Goal: Task Accomplishment & Management: Manage account settings

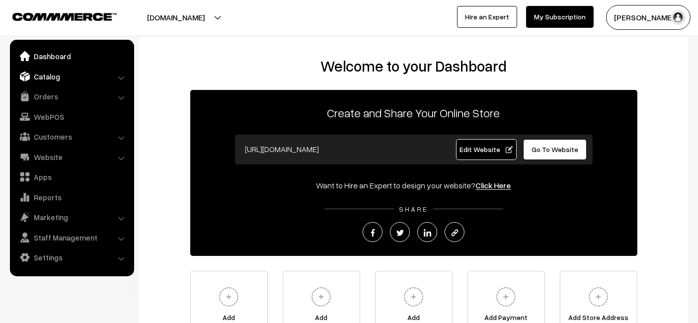
click at [77, 77] on link "Catalog" at bounding box center [71, 77] width 118 height 18
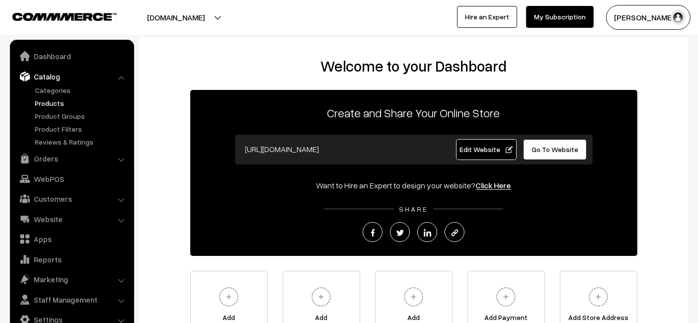
click at [58, 103] on link "Products" at bounding box center [81, 103] width 98 height 10
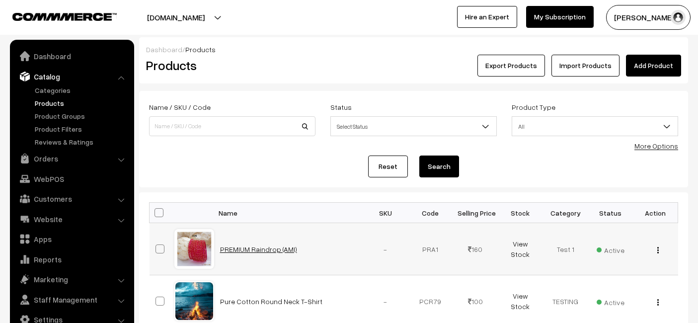
scroll to position [159, 0]
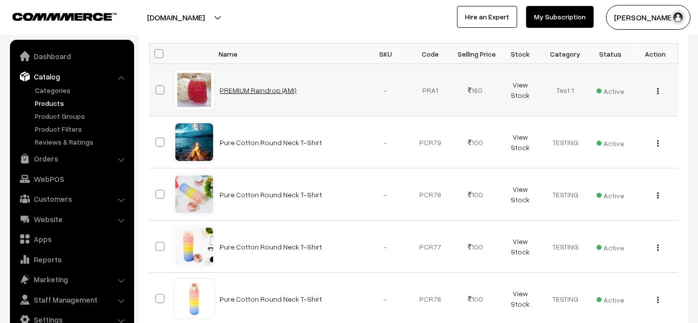
click at [256, 86] on link "PREMIUM Raindrop (AMI)" at bounding box center [258, 90] width 77 height 8
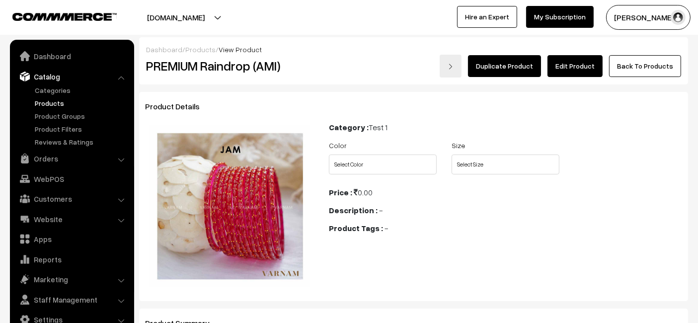
click at [588, 73] on link "Edit Product" at bounding box center [574, 66] width 55 height 22
click at [401, 167] on select "Select Color Red Sky Apricot BabyBlue BabyPink Black BottleGreen BrightRed Cora…" at bounding box center [383, 164] width 108 height 20
select select "PRA1_VWU"
click at [329, 154] on select "Select Color Red Sky Apricot BabyBlue BabyPink Black BottleGreen BrightRed Cora…" at bounding box center [383, 164] width 108 height 20
click at [477, 160] on select "Select Size 2.6 2.8 2.4 2.10" at bounding box center [505, 164] width 108 height 20
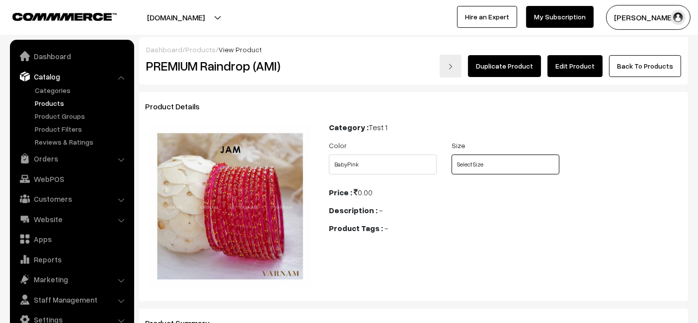
select select "PRA1_4HL"
click at [451, 154] on select "Select Size 2.6 2.8 2.4 2.10" at bounding box center [505, 164] width 108 height 20
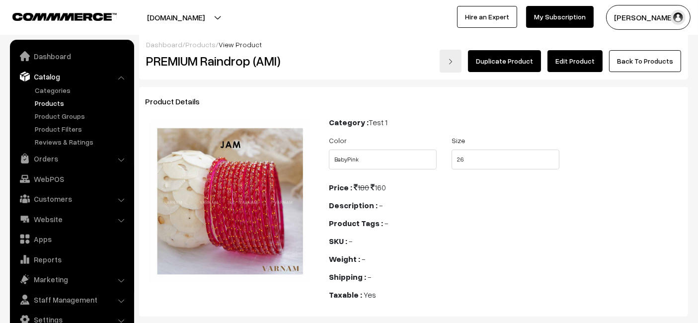
scroll to position [4, 0]
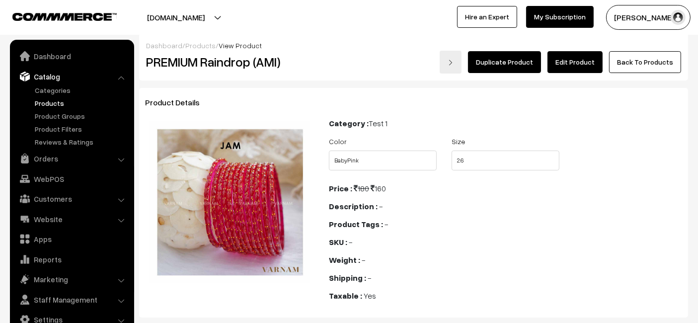
click at [57, 100] on link "Products" at bounding box center [81, 103] width 98 height 10
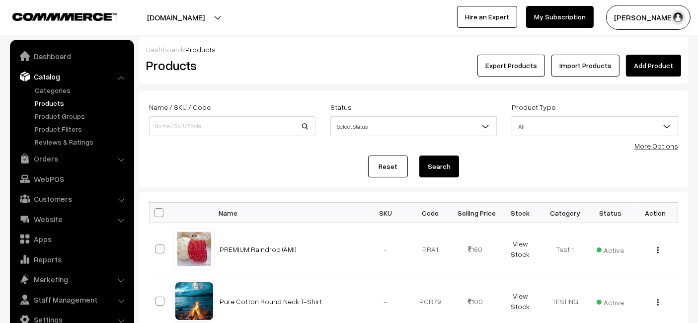
click at [653, 70] on link "Add Product" at bounding box center [653, 66] width 55 height 22
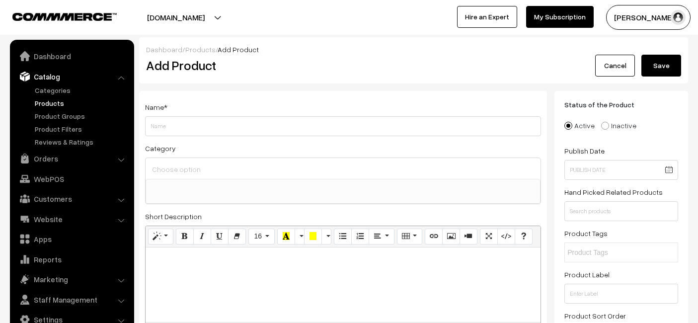
select select
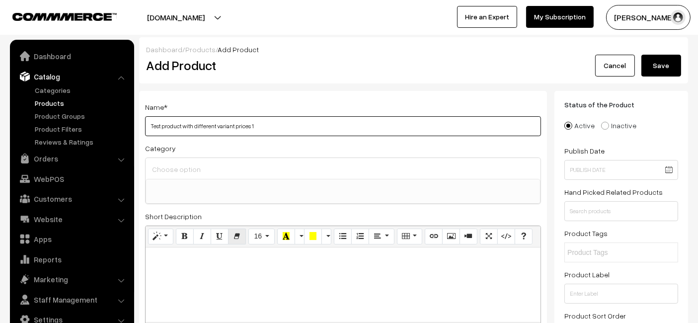
type input "Test product with different variant prices 1"
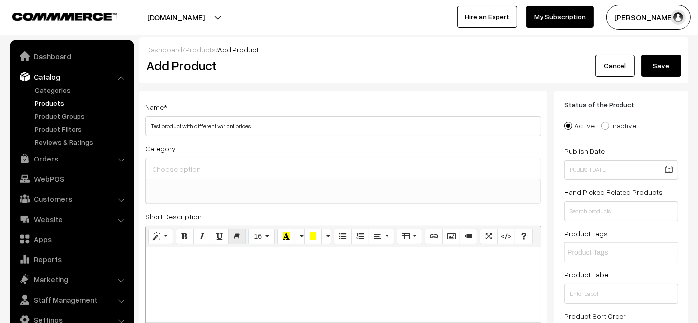
click at [242, 258] on p at bounding box center [342, 258] width 385 height 12
paste div
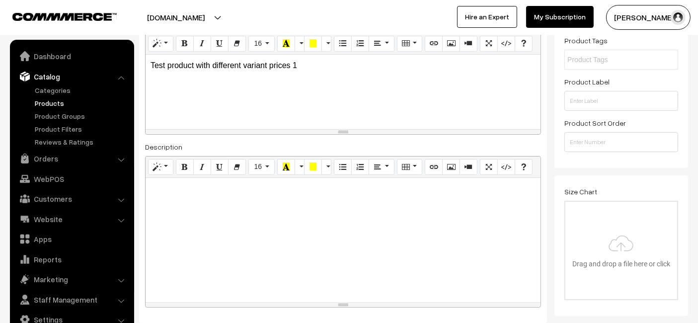
paste div
click at [227, 210] on div at bounding box center [343, 240] width 395 height 124
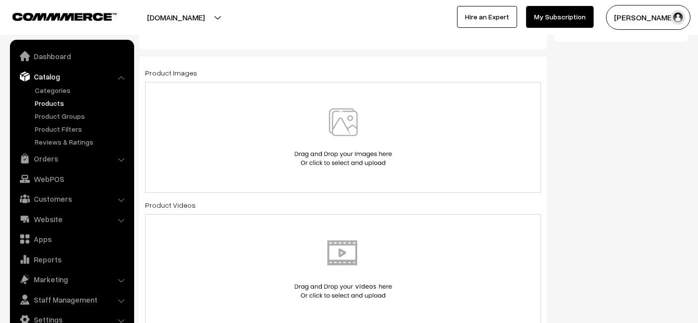
scroll to position [472, 0]
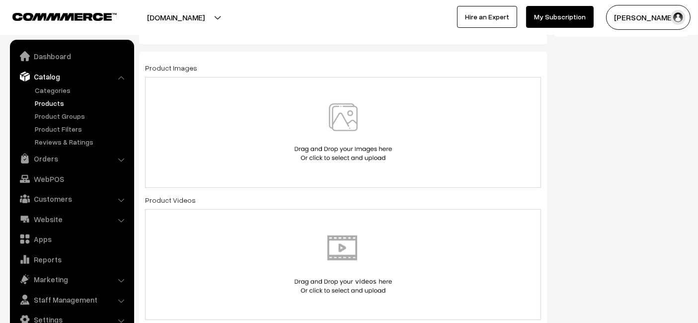
click at [281, 162] on div at bounding box center [343, 132] width 396 height 111
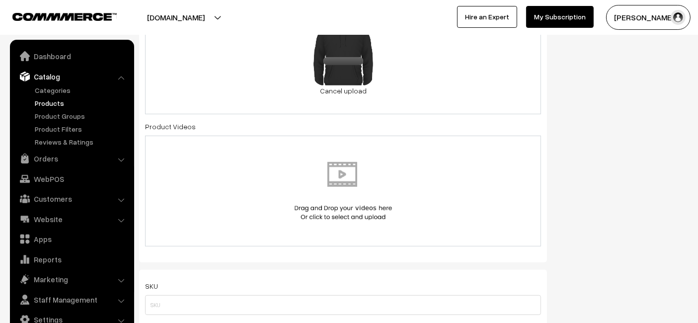
scroll to position [542, 0]
click at [372, 202] on img at bounding box center [343, 190] width 102 height 58
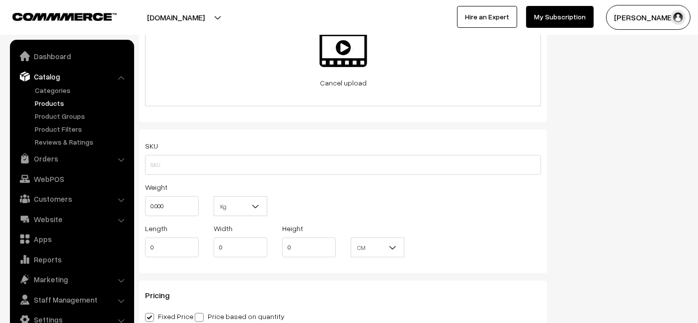
scroll to position [678, 0]
click at [182, 202] on input "0.000" at bounding box center [172, 206] width 54 height 20
click at [182, 202] on input "1" at bounding box center [172, 206] width 54 height 20
type input "10"
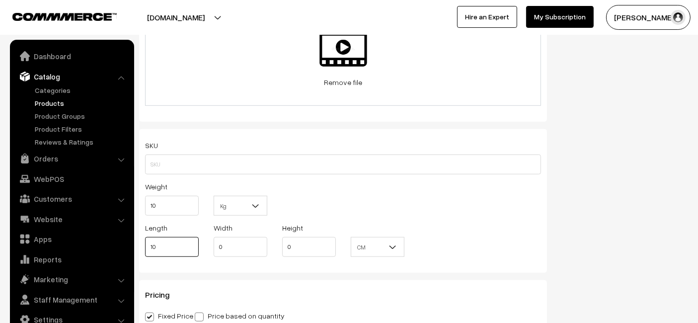
type input "10"
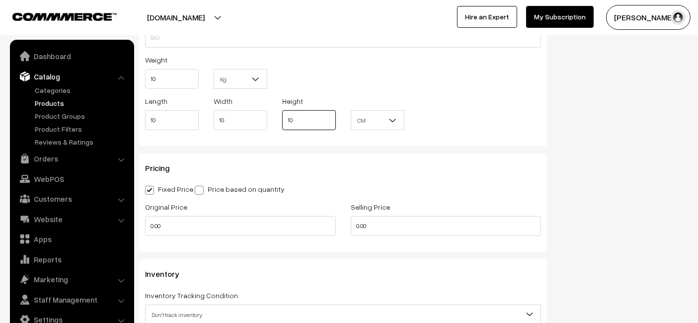
scroll to position [809, 0]
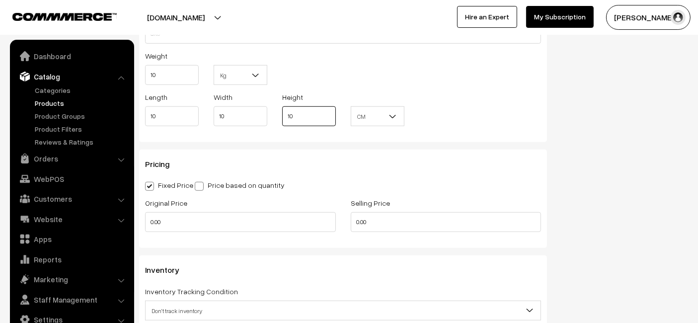
type input "10"
click at [225, 216] on input "0.00" at bounding box center [240, 222] width 191 height 20
click at [225, 216] on input "2" at bounding box center [240, 222] width 191 height 20
type input "2000"
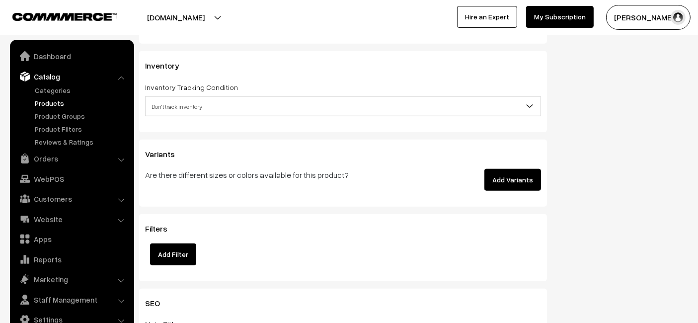
scroll to position [1016, 0]
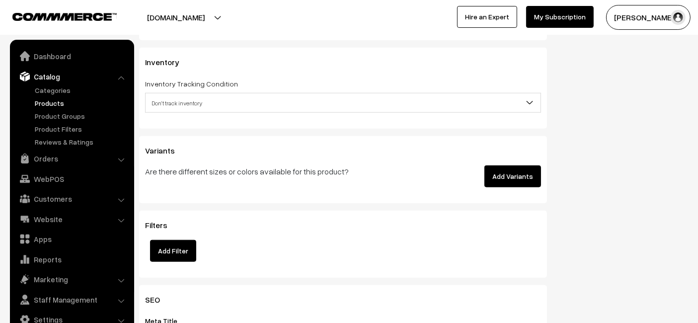
type input "2000"
click at [506, 177] on button "Add Variants" at bounding box center [512, 176] width 57 height 22
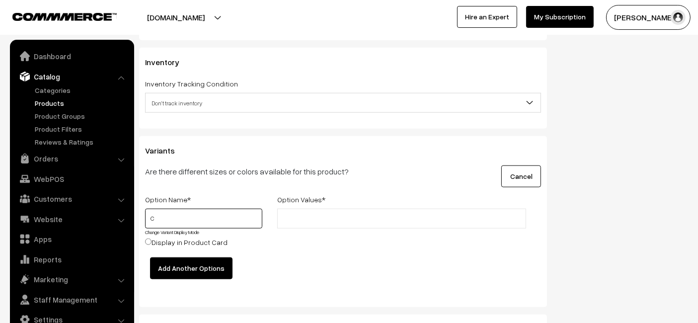
click at [197, 223] on input "C" at bounding box center [203, 219] width 117 height 20
type input "Color"
type input "Red"
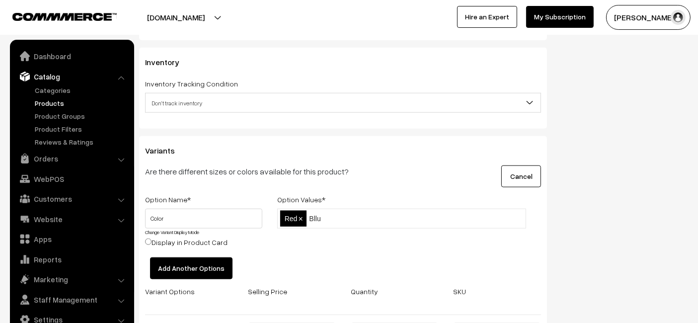
type input "Bllue"
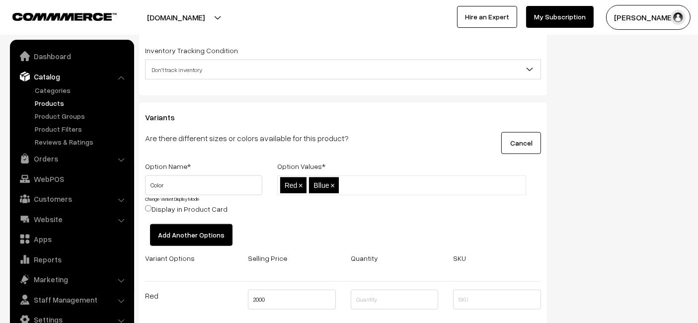
click at [177, 229] on button "Add Another Options" at bounding box center [191, 235] width 82 height 22
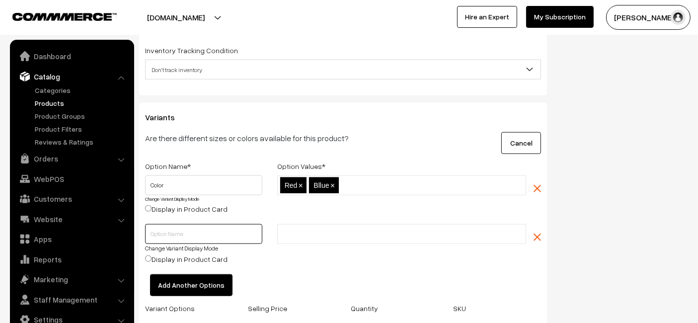
click at [201, 227] on input "text" at bounding box center [203, 234] width 117 height 20
type input "Size"
type input "Small"
type input "Medium"
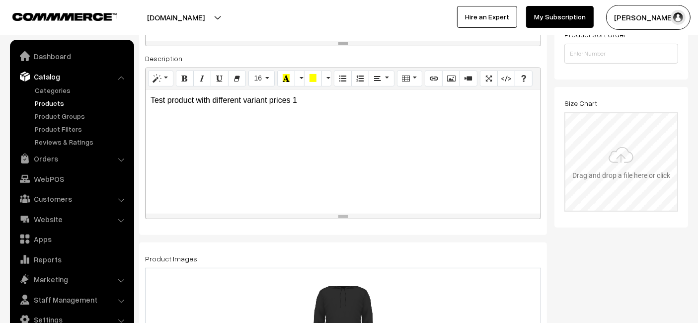
scroll to position [282, 0]
click at [603, 168] on input "file" at bounding box center [621, 160] width 112 height 97
type input "C:\fakepath\photo-1648156253473-1154aac22425.avif"
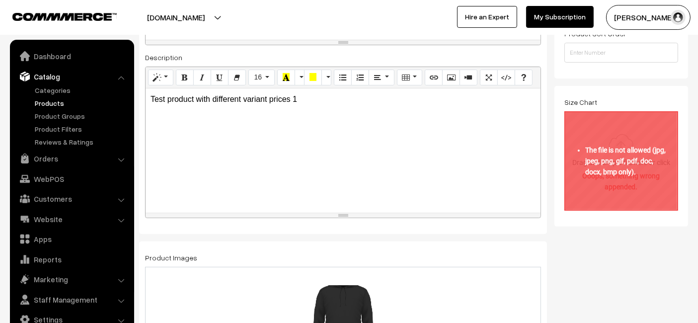
click at [597, 163] on input "file" at bounding box center [621, 160] width 112 height 97
type input "C:\fakepath\download (1).png"
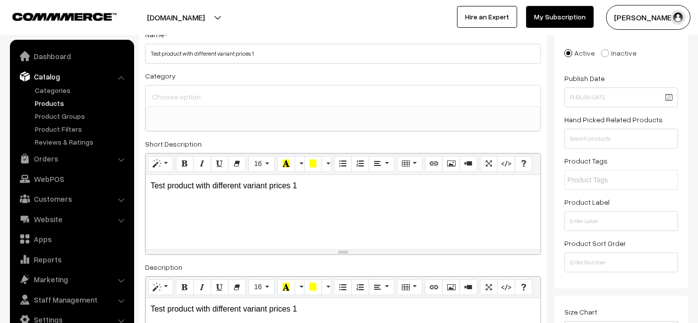
scroll to position [0, 0]
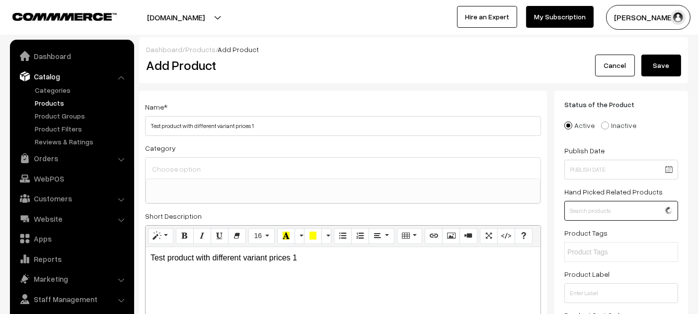
click at [599, 212] on input "text" at bounding box center [621, 211] width 114 height 20
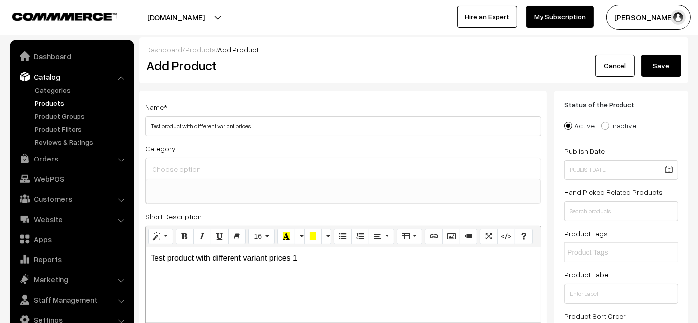
click at [546, 237] on div "Name * Test product with different variant prices 1 Category Test 1 Test 1 TEST…" at bounding box center [343, 303] width 408 height 425
click at [580, 253] on input "text" at bounding box center [610, 252] width 87 height 10
type input "product tags test"
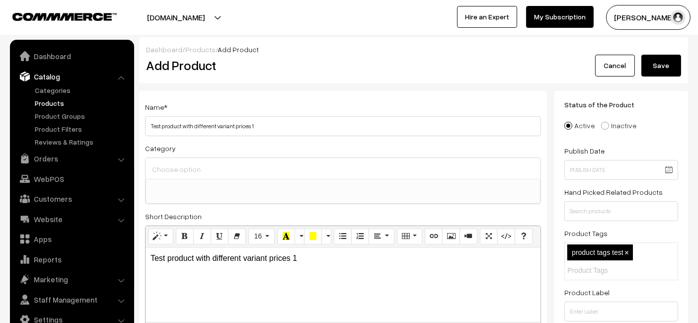
click at [663, 66] on button "Save" at bounding box center [661, 66] width 40 height 22
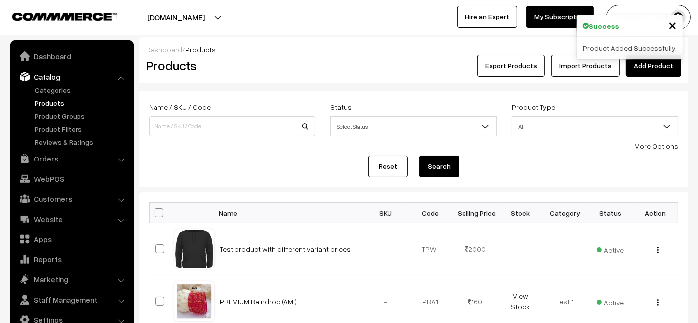
click at [217, 10] on button "[DOMAIN_NAME]" at bounding box center [175, 17] width 127 height 25
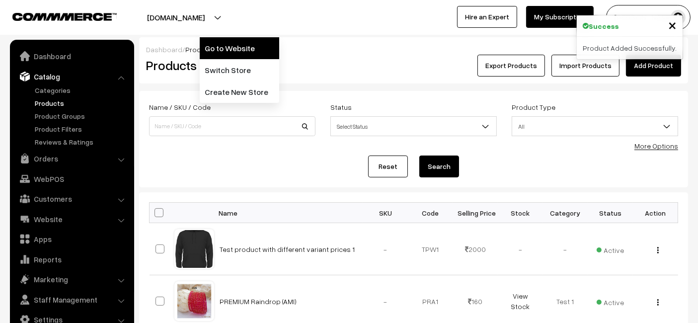
click at [217, 45] on link "Go to Website" at bounding box center [239, 48] width 79 height 22
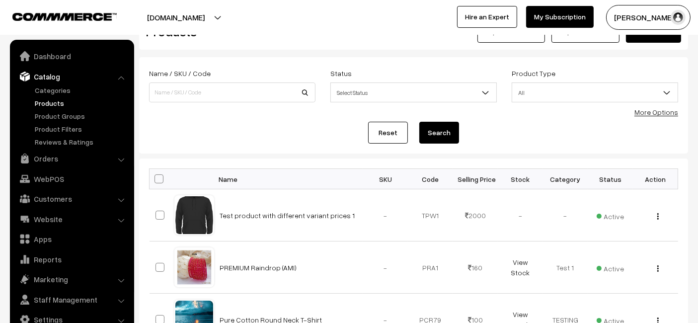
scroll to position [37, 0]
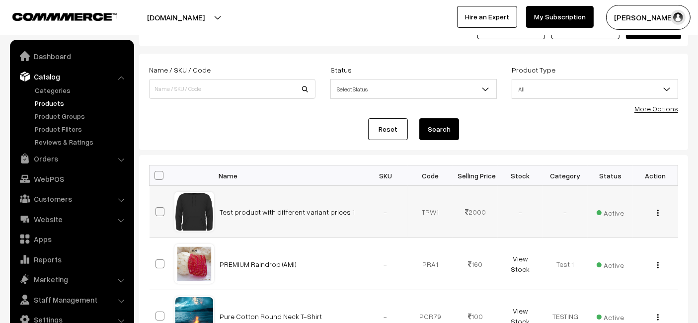
click at [287, 205] on td "Test product with different variant prices 1" at bounding box center [288, 212] width 149 height 52
click at [287, 208] on link "Test product with different variant prices 1" at bounding box center [287, 212] width 135 height 8
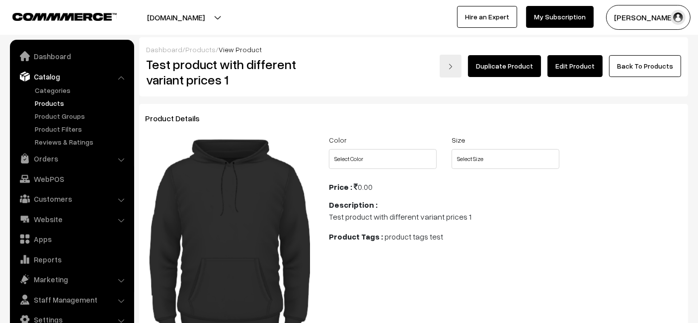
click at [586, 63] on link "Edit Product" at bounding box center [574, 66] width 55 height 22
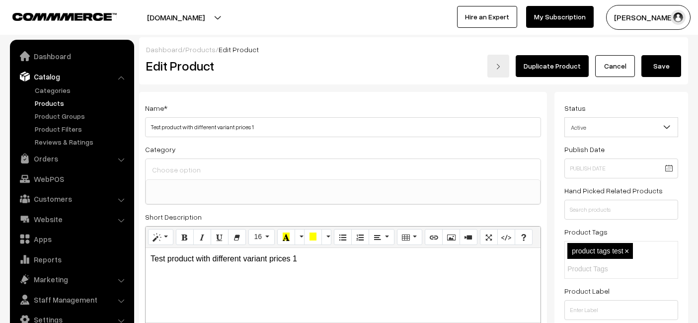
select select
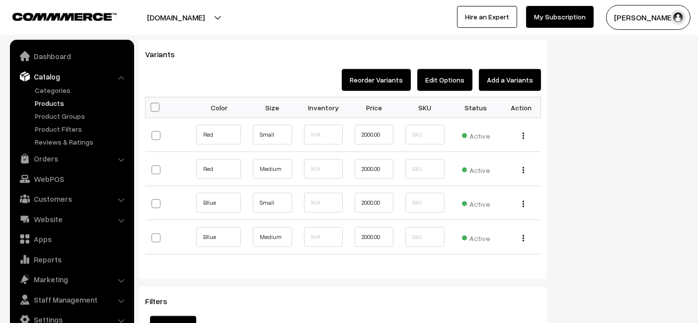
scroll to position [833, 0]
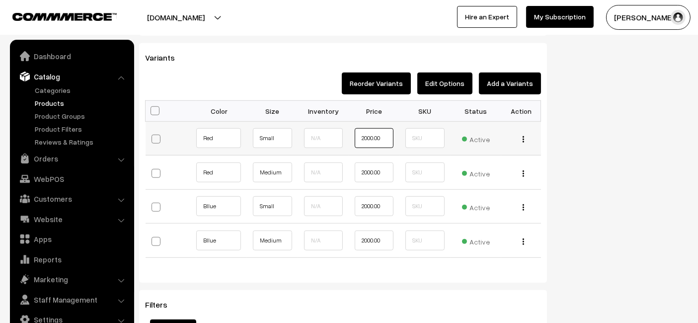
click at [369, 136] on input "2000.00" at bounding box center [374, 138] width 39 height 20
type input "1000"
type input "2000"
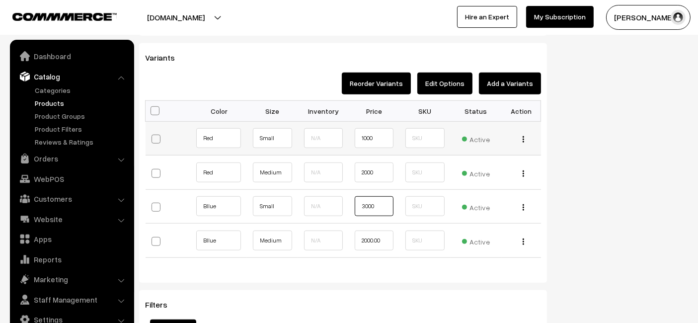
type input "3000"
type input "4000"
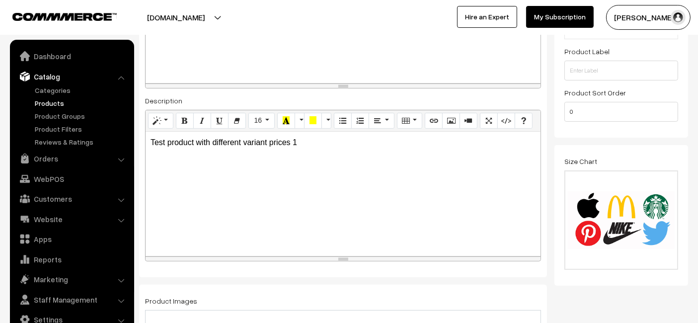
scroll to position [0, 0]
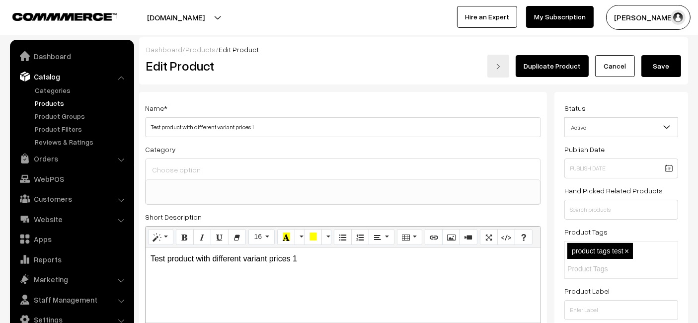
click at [650, 74] on button "Save" at bounding box center [661, 66] width 40 height 22
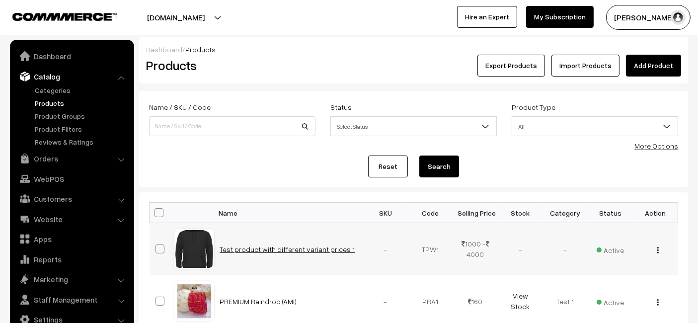
click at [279, 248] on link "Test product with different variant prices 1" at bounding box center [287, 249] width 135 height 8
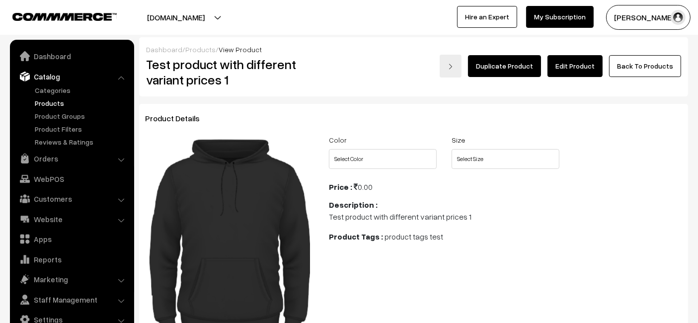
click at [583, 68] on link "Edit Product" at bounding box center [574, 66] width 55 height 22
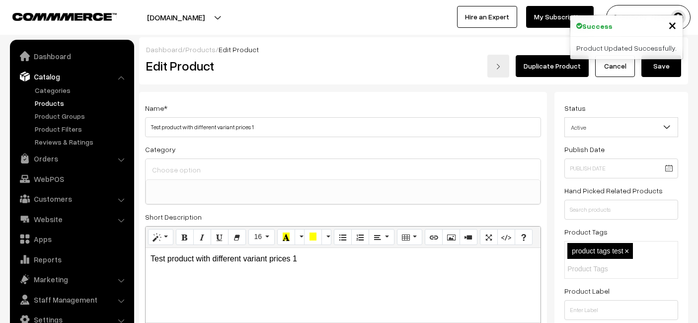
select select
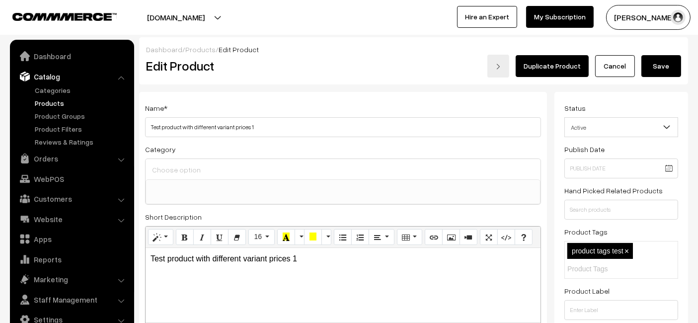
click at [666, 72] on button "Save" at bounding box center [661, 66] width 40 height 22
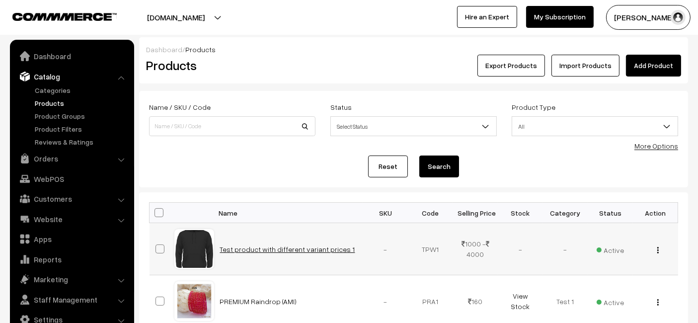
click at [251, 245] on link "Test product with different variant prices 1" at bounding box center [287, 249] width 135 height 8
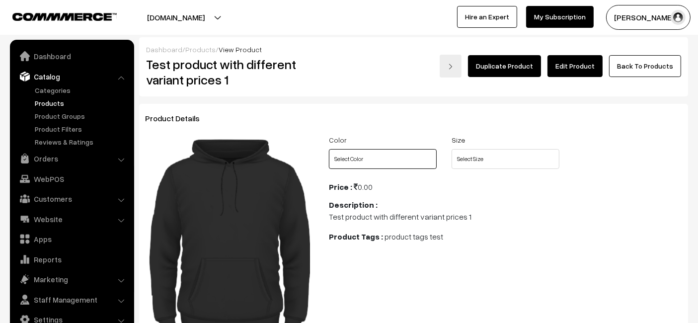
click at [410, 163] on select "Select Color Red Bllue" at bounding box center [383, 159] width 108 height 20
select select "TPW1_4Y3"
click at [329, 149] on select "Select Color Red Bllue" at bounding box center [383, 159] width 108 height 20
click at [461, 163] on select "Select Size Small Medium" at bounding box center [505, 159] width 108 height 20
select select "TPW1_DSB"
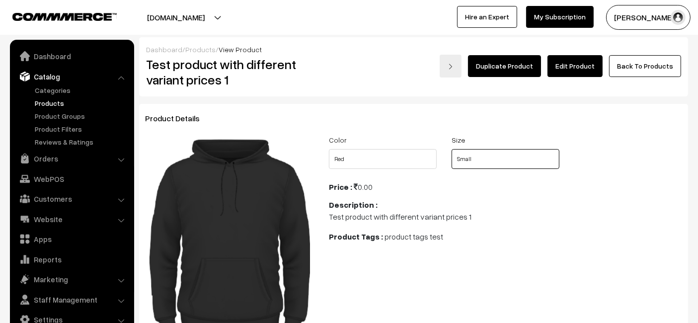
click at [451, 149] on select "Select Size Small Medium" at bounding box center [505, 159] width 108 height 20
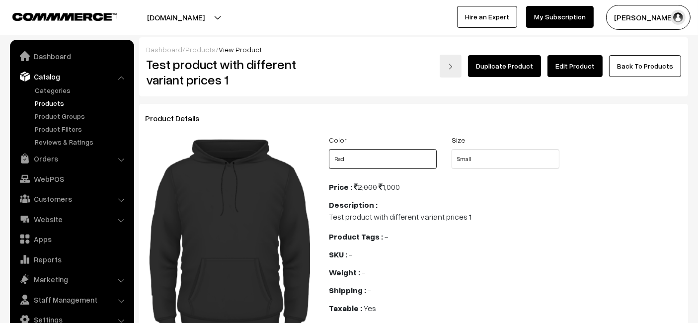
click at [392, 159] on select "Select Color Red Bllue" at bounding box center [383, 159] width 108 height 20
select select "TPW1_QEF"
click at [329, 149] on select "Select Color Red Bllue" at bounding box center [383, 159] width 108 height 20
click at [475, 158] on select "Select Size Small Medium" at bounding box center [505, 159] width 108 height 20
select select "TPW1_CKF"
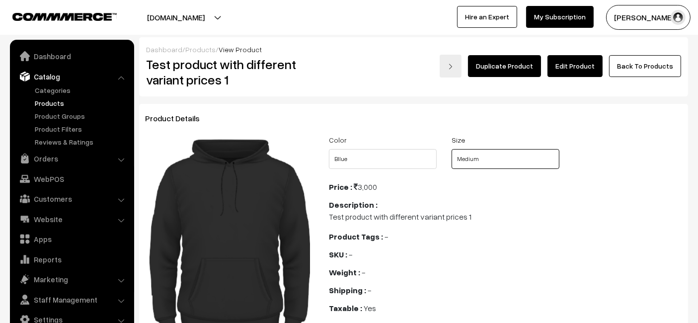
click at [451, 149] on select "Select Size Small Medium" at bounding box center [505, 159] width 108 height 20
click at [469, 164] on select "Select Size Small Medium" at bounding box center [505, 159] width 108 height 20
select select "TPW1_DSB"
click at [451, 149] on select "Select Size Small Medium" at bounding box center [505, 159] width 108 height 20
click at [420, 164] on select "Select Color Red Bllue" at bounding box center [383, 159] width 108 height 20
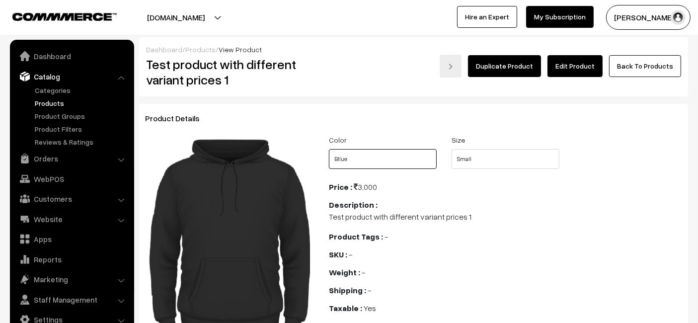
select select "TPW1_4Y3"
click at [329, 149] on select "Select Color Red Bllue" at bounding box center [383, 159] width 108 height 20
click at [495, 161] on select "Select Size Small Medium" at bounding box center [505, 159] width 108 height 20
select select "TPW1_CKF"
click at [451, 149] on select "Select Size Small Medium" at bounding box center [505, 159] width 108 height 20
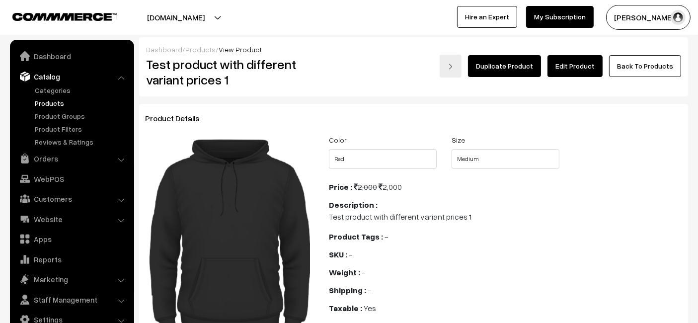
click at [421, 294] on div "Shipping : -" at bounding box center [505, 290] width 353 height 12
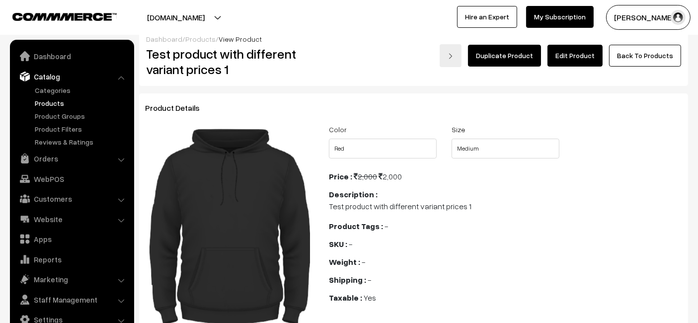
scroll to position [11, 0]
click at [567, 49] on link "Edit Product" at bounding box center [574, 55] width 55 height 22
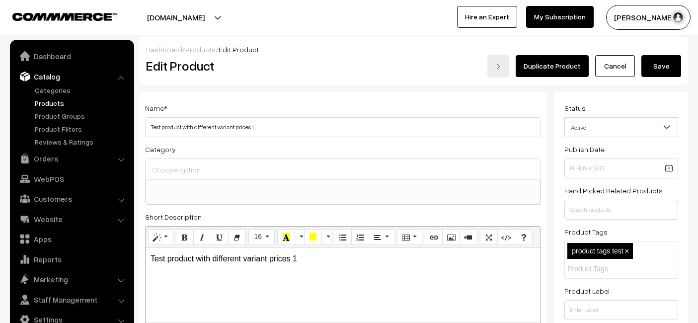
select select
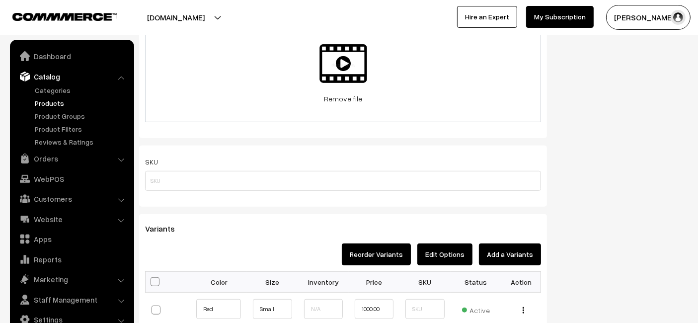
scroll to position [667, 0]
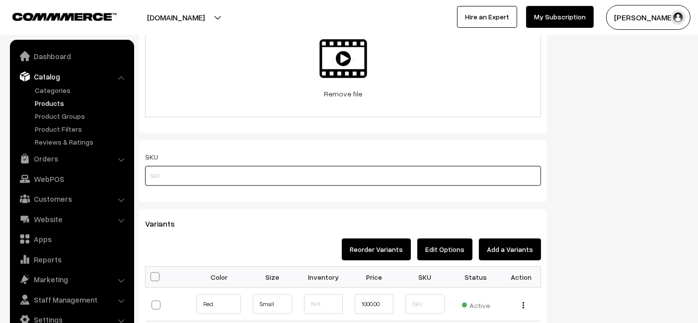
click at [231, 183] on input "text" at bounding box center [343, 176] width 396 height 20
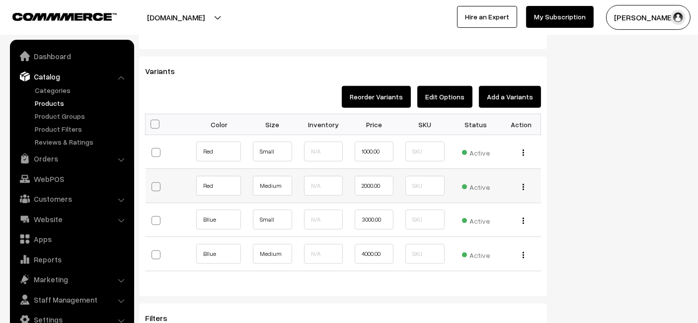
scroll to position [825, 0]
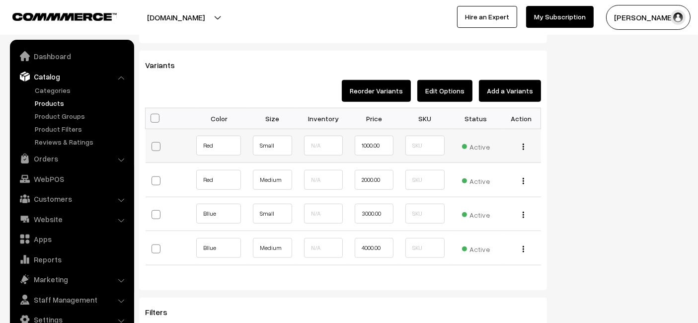
type input "test product 12312"
click at [523, 145] on img "button" at bounding box center [522, 147] width 1 height 6
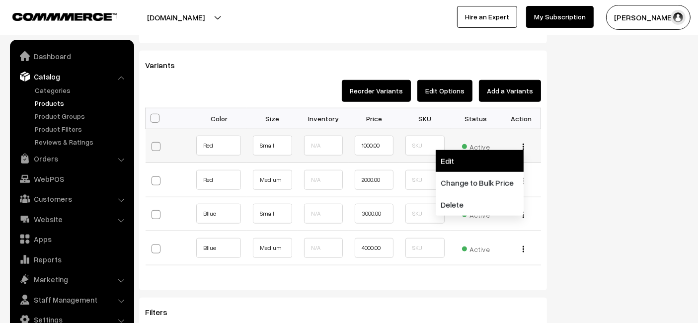
click at [479, 156] on link "Edit" at bounding box center [480, 161] width 88 height 22
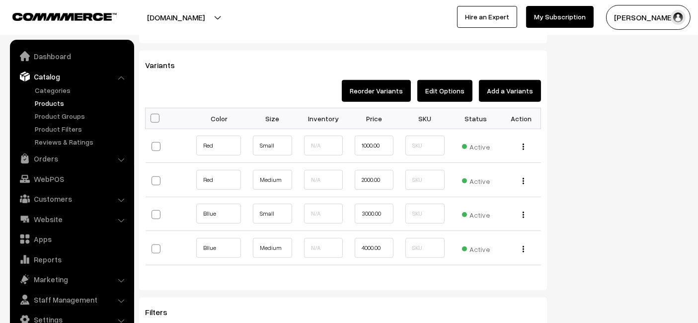
click at [152, 114] on span at bounding box center [154, 118] width 9 height 9
click at [152, 114] on input "checkbox" at bounding box center [153, 117] width 6 height 6
checkbox input "true"
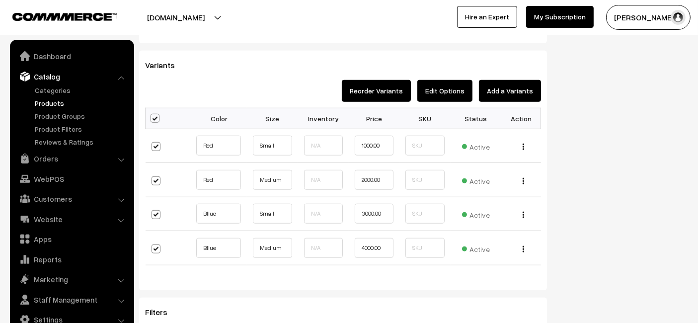
checkbox input "true"
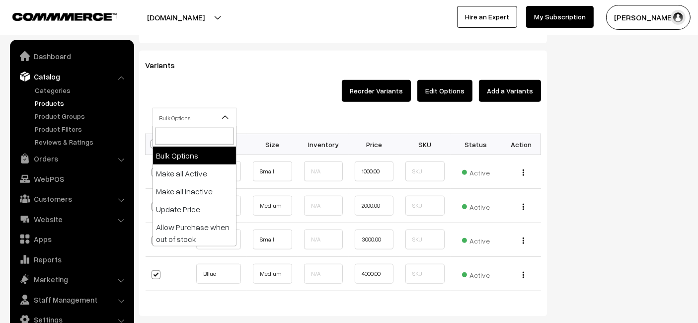
click at [174, 112] on span "Bulk Options" at bounding box center [194, 117] width 83 height 17
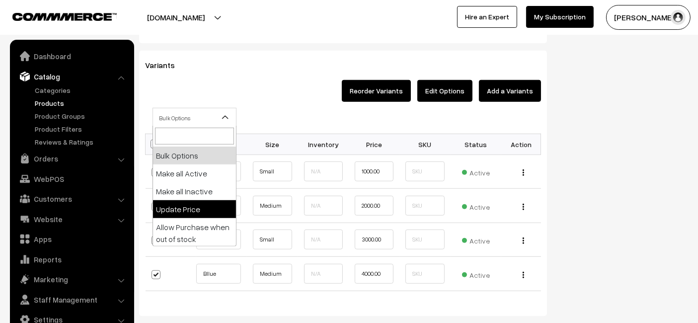
scroll to position [31, 0]
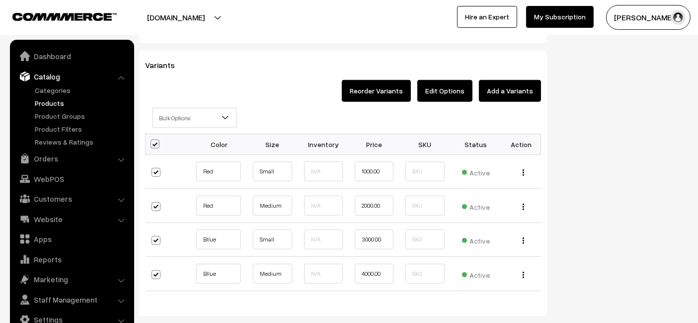
click at [153, 140] on span at bounding box center [154, 144] width 9 height 9
click at [153, 140] on input "checkbox" at bounding box center [153, 143] width 6 height 6
checkbox input "false"
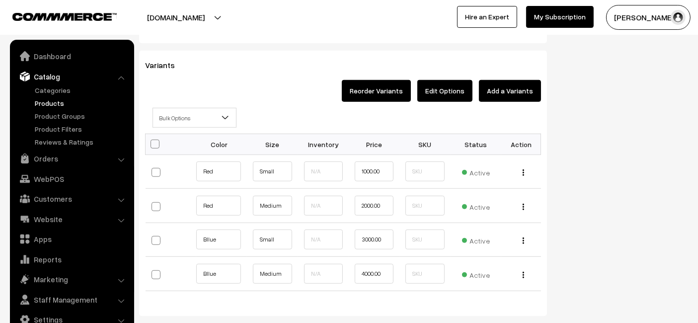
checkbox input "false"
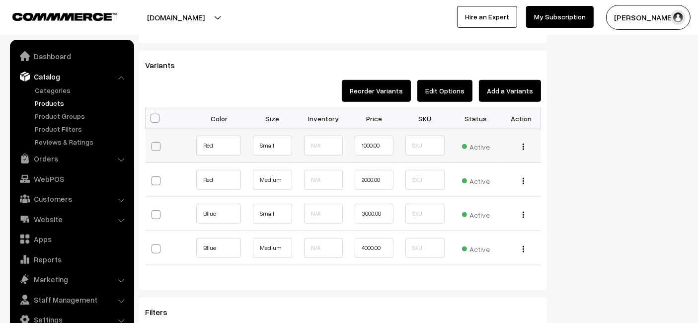
click at [524, 145] on button "button" at bounding box center [523, 147] width 2 height 8
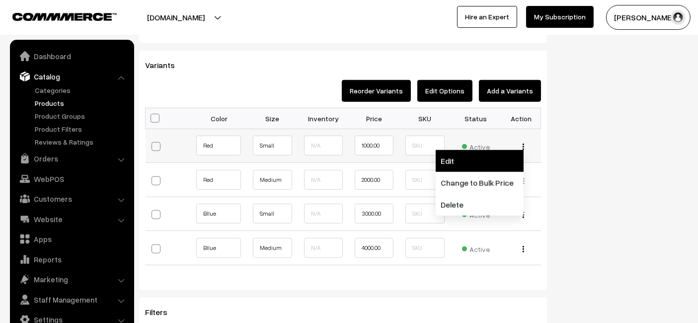
click at [477, 160] on link "Edit" at bounding box center [480, 161] width 88 height 22
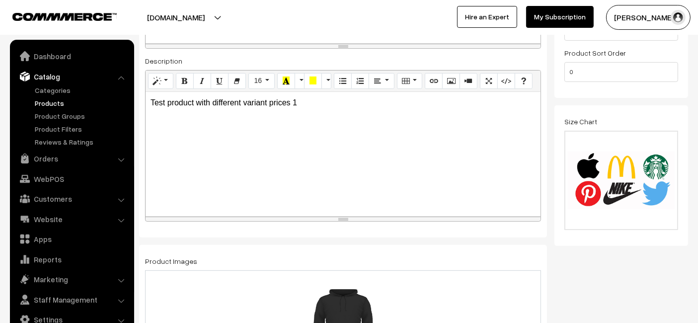
scroll to position [0, 0]
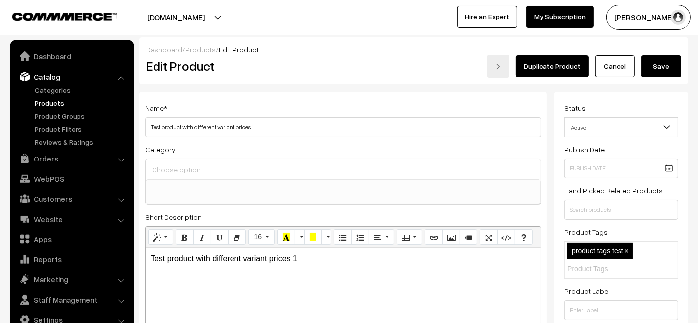
click at [664, 70] on button "Save" at bounding box center [661, 66] width 40 height 22
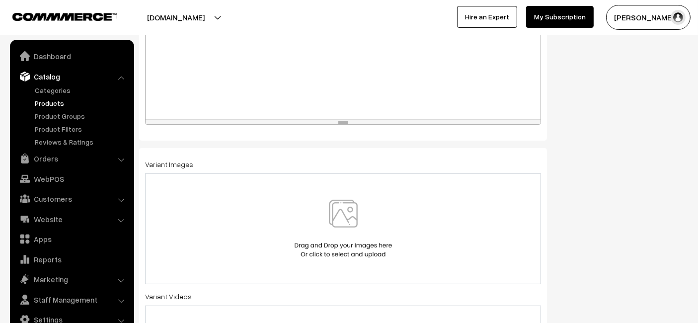
scroll to position [328, 0]
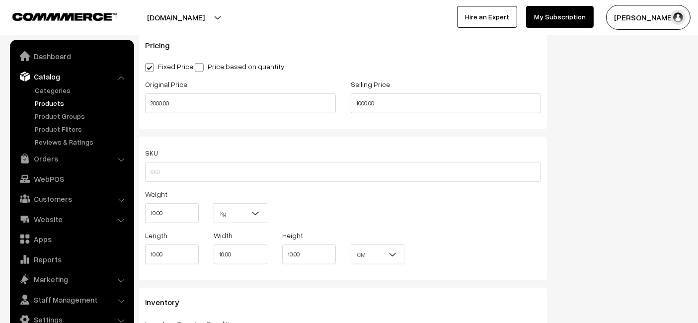
scroll to position [704, 0]
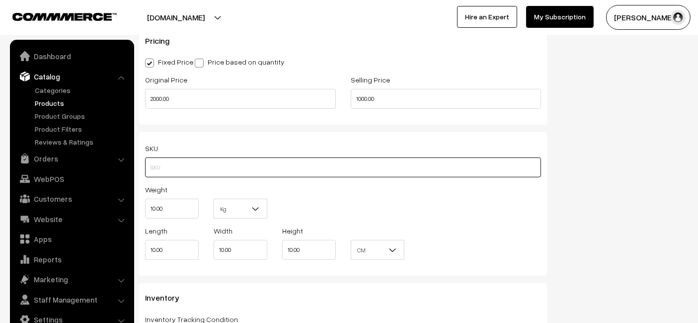
click at [353, 169] on input "text" at bounding box center [343, 167] width 396 height 20
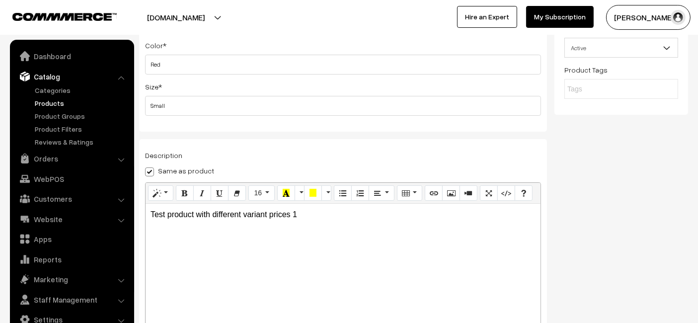
scroll to position [0, 0]
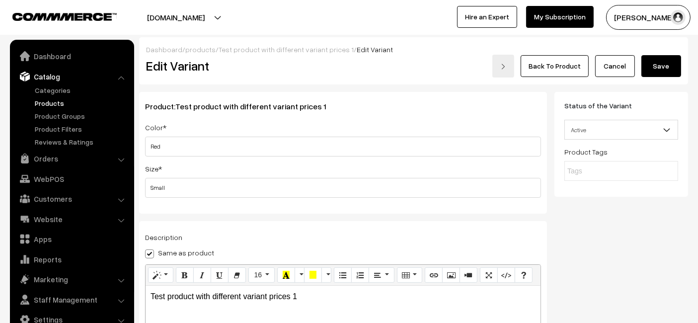
type input "test product 12312"
click at [653, 66] on button "Save" at bounding box center [661, 66] width 40 height 22
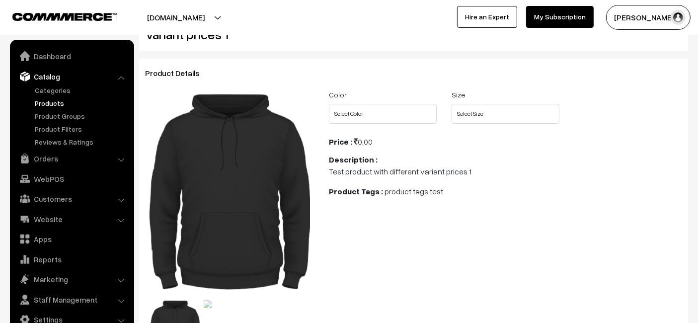
scroll to position [44, 0]
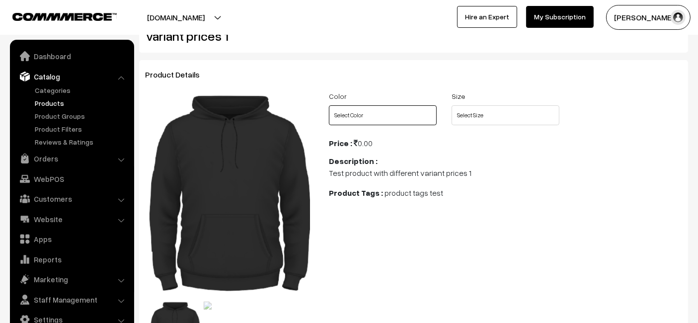
click at [393, 117] on select "Select Color Red Bllue" at bounding box center [383, 115] width 108 height 20
select select "TPW1_4Y3"
click at [329, 105] on select "Select Color Red Bllue" at bounding box center [383, 115] width 108 height 20
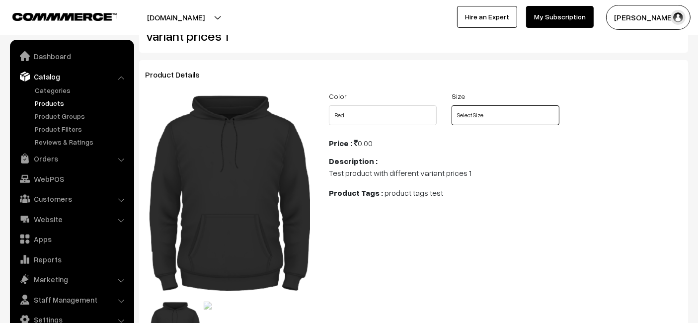
click at [482, 112] on select "Select Size Small Medium" at bounding box center [505, 115] width 108 height 20
select select "TPW1_DSB"
click at [451, 105] on select "Select Size Small Medium" at bounding box center [505, 115] width 108 height 20
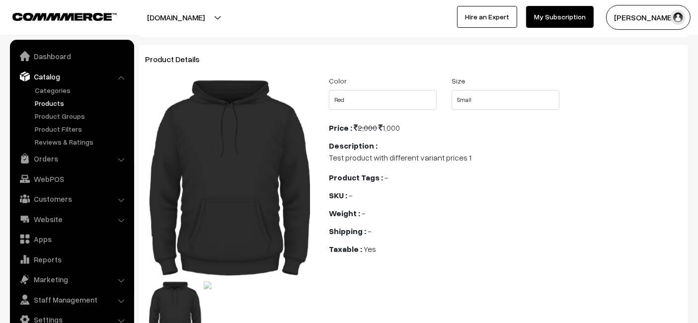
scroll to position [60, 0]
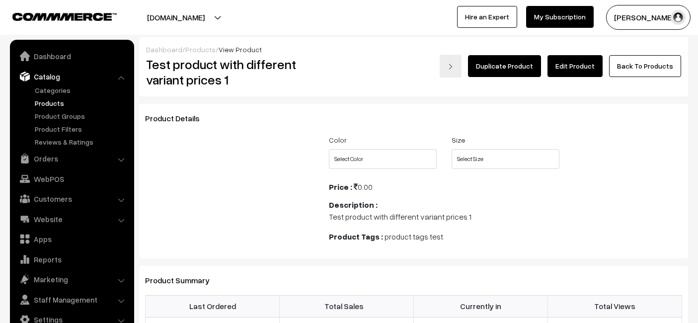
scroll to position [60, 0]
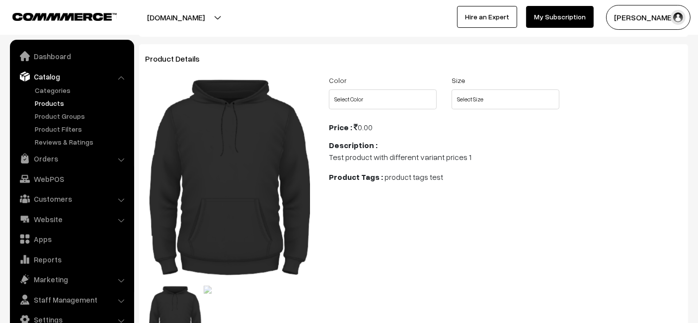
select select "TPW1_4Y3"
click at [329, 89] on select "Select Color Red Bllue" at bounding box center [383, 99] width 108 height 20
select select "TPW1_DSB"
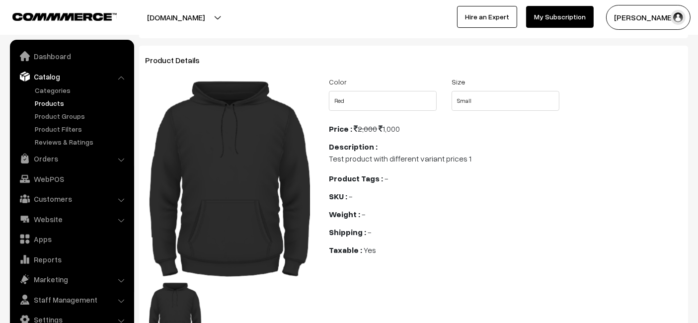
scroll to position [57, 0]
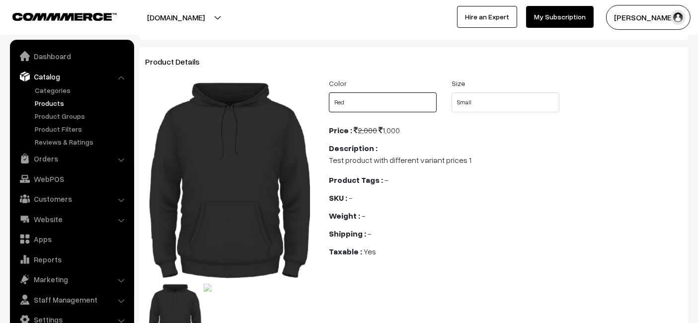
click at [388, 101] on select "Select Color Red Bllue" at bounding box center [383, 102] width 108 height 20
select select "0"
click at [329, 92] on select "Select Color Red Bllue" at bounding box center [383, 102] width 108 height 20
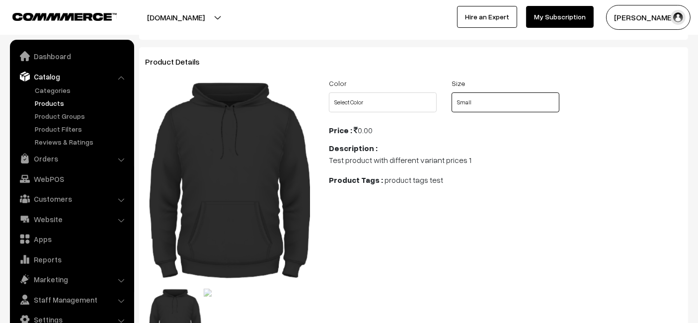
click at [466, 111] on select "Select Size Small Medium" at bounding box center [505, 102] width 108 height 20
select select "0"
click at [451, 92] on select "Select Size Small Medium" at bounding box center [505, 102] width 108 height 20
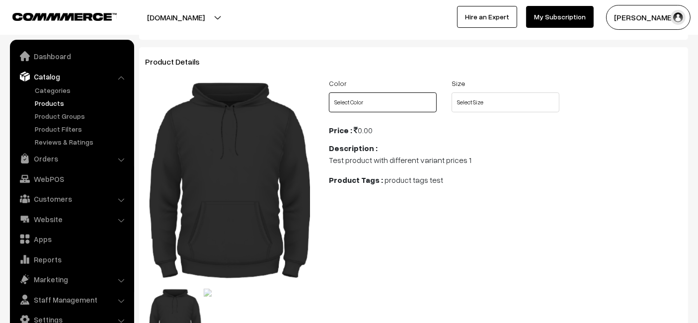
click at [418, 106] on select "Select Color Red Bllue" at bounding box center [383, 102] width 108 height 20
select select "TPW1_4Y3"
click at [329, 92] on select "Select Color Red Bllue" at bounding box center [383, 102] width 108 height 20
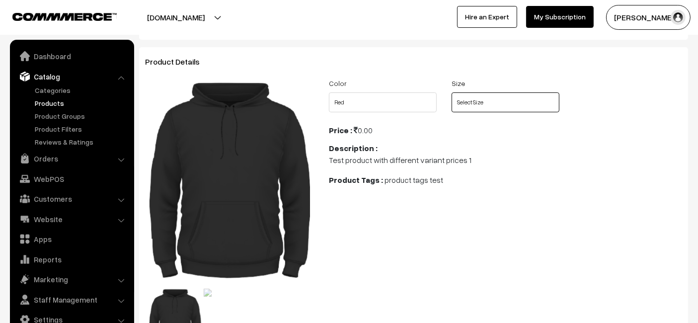
click at [498, 98] on select "Select Size Small Medium" at bounding box center [505, 102] width 108 height 20
select select "TPW1_DSB"
click at [451, 92] on select "Select Size Small Medium" at bounding box center [505, 102] width 108 height 20
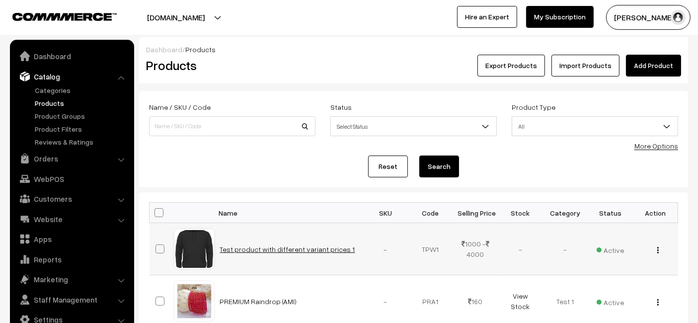
click at [288, 250] on link "Test product with different variant prices 1" at bounding box center [287, 249] width 135 height 8
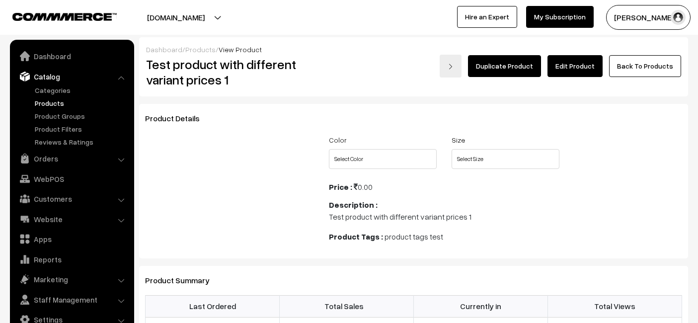
scroll to position [57, 0]
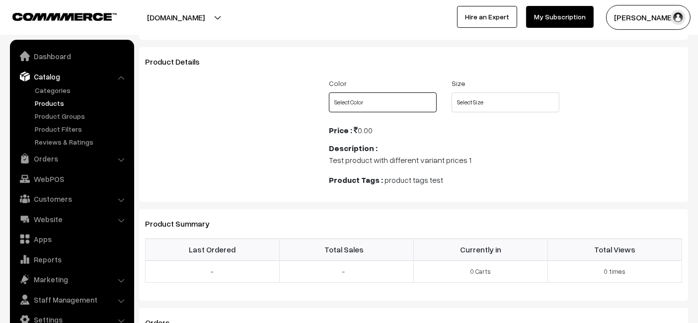
click at [417, 100] on select "Select Color Red Bllue" at bounding box center [383, 102] width 108 height 20
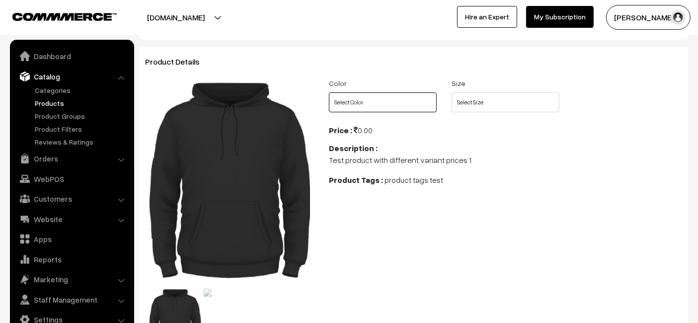
select select "TPW1_4Y3"
click at [329, 92] on select "Select Color Red Bllue" at bounding box center [383, 102] width 108 height 20
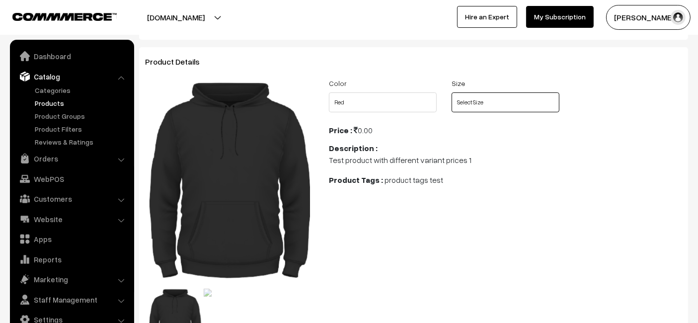
click at [482, 103] on select "Select Size Small Medium" at bounding box center [505, 102] width 108 height 20
select select "TPW1_DSB"
click at [451, 92] on select "Select Size Small Medium" at bounding box center [505, 102] width 108 height 20
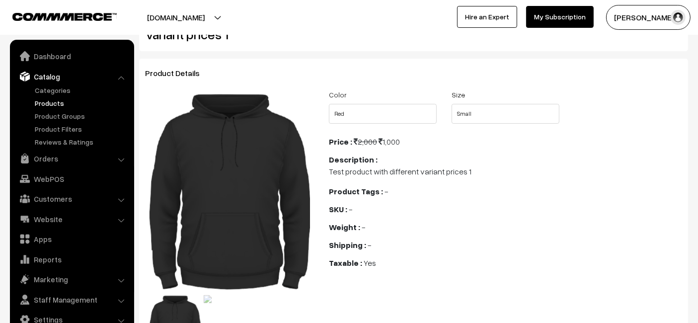
scroll to position [0, 0]
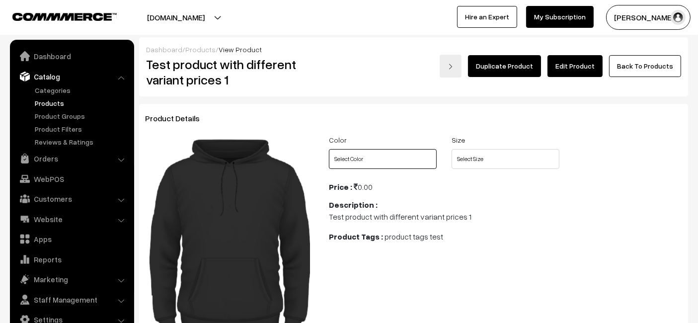
drag, startPoint x: 0, startPoint y: 0, endPoint x: 398, endPoint y: 162, distance: 430.2
click at [398, 162] on select "Select Color Red Bllue" at bounding box center [383, 159] width 108 height 20
select select "TPW1_4Y3"
click at [329, 149] on select "Select Color Red Bllue" at bounding box center [383, 159] width 108 height 20
click at [468, 160] on select "Select Size Small Medium" at bounding box center [505, 159] width 108 height 20
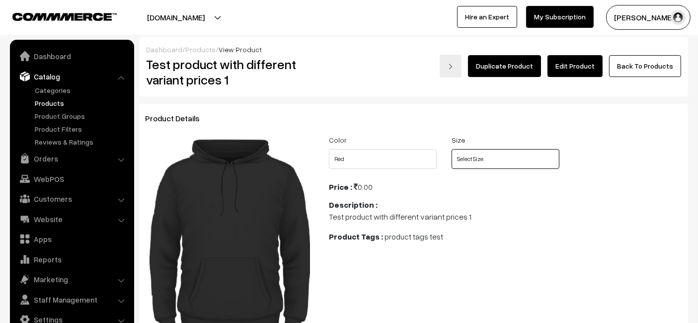
select select "TPW1_DSB"
click at [451, 149] on select "Select Size Small Medium" at bounding box center [505, 159] width 108 height 20
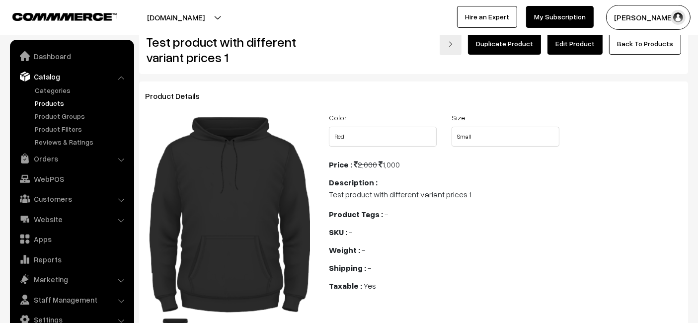
scroll to position [23, 0]
click at [60, 100] on link "Products" at bounding box center [81, 103] width 98 height 10
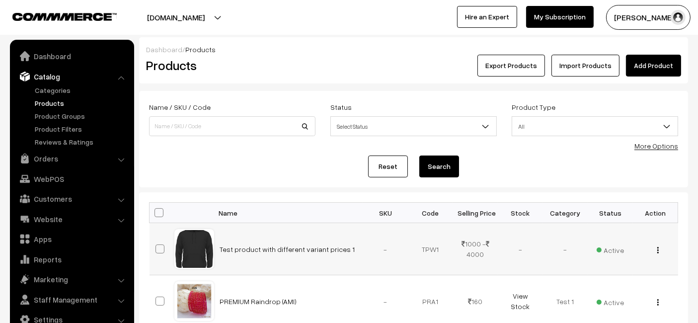
click at [658, 249] on img "button" at bounding box center [657, 250] width 1 height 6
click at [601, 306] on link "Delete" at bounding box center [613, 308] width 84 height 22
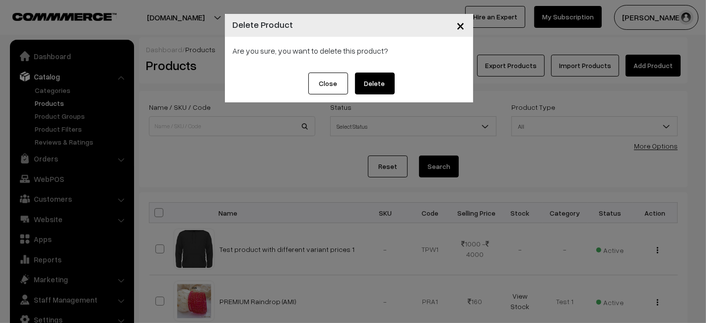
click at [390, 91] on button "Delete" at bounding box center [375, 84] width 40 height 22
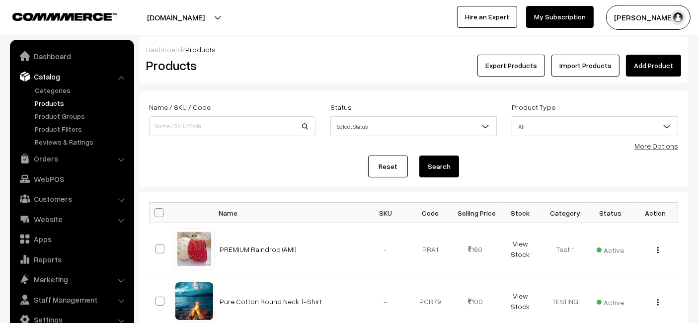
click at [654, 66] on link "Add Product" at bounding box center [653, 66] width 55 height 22
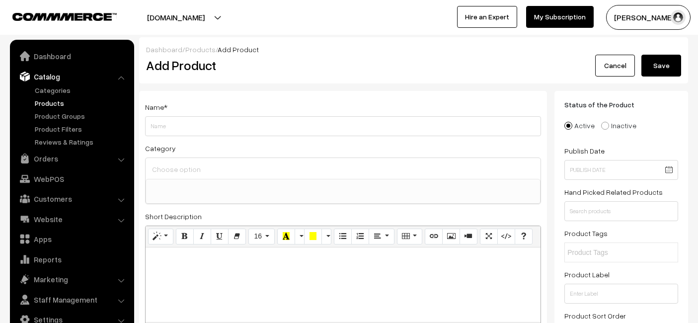
select select
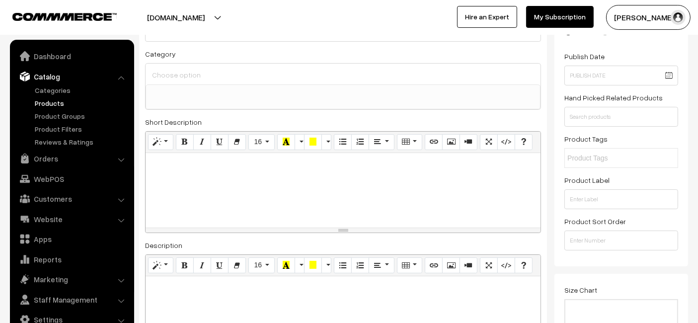
scroll to position [95, 0]
type input "Test product with variant details 1"
click at [263, 83] on div at bounding box center [343, 73] width 395 height 21
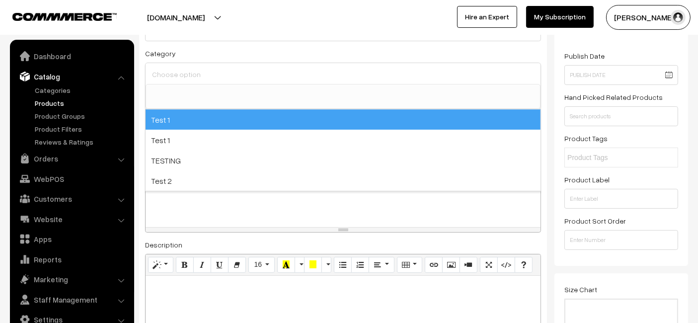
select select "2"
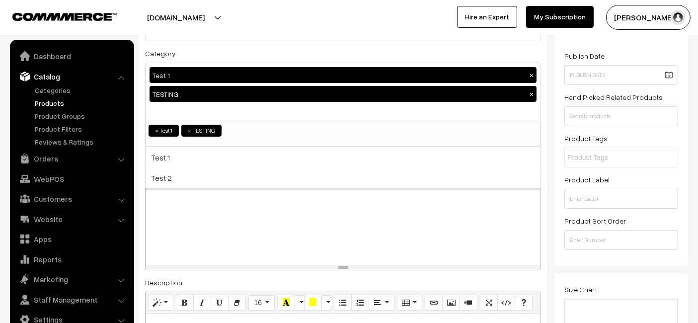
click at [240, 205] on p at bounding box center [342, 201] width 385 height 12
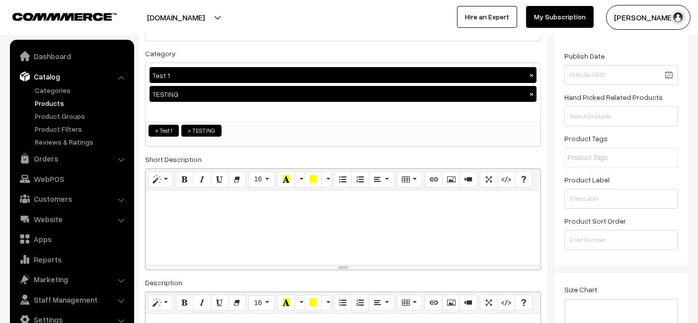
paste div
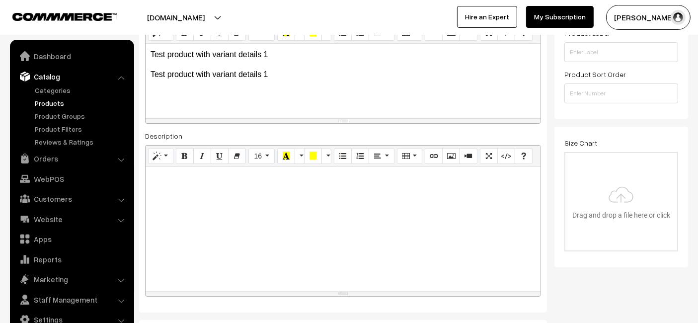
scroll to position [242, 0]
paste div
click at [264, 213] on div at bounding box center [343, 228] width 395 height 124
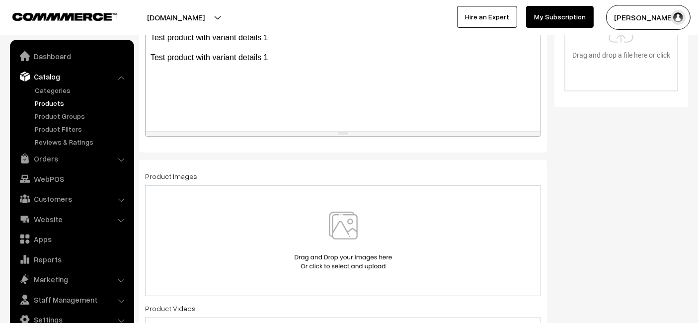
scroll to position [406, 0]
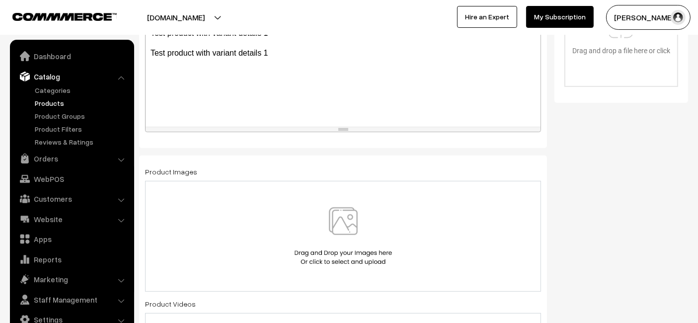
click at [309, 219] on img at bounding box center [343, 236] width 102 height 58
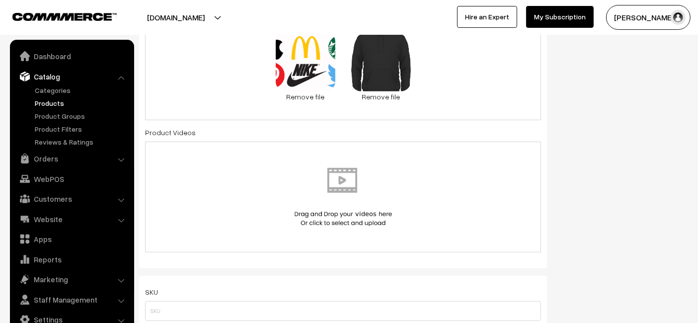
scroll to position [575, 0]
click at [317, 186] on img at bounding box center [343, 195] width 102 height 58
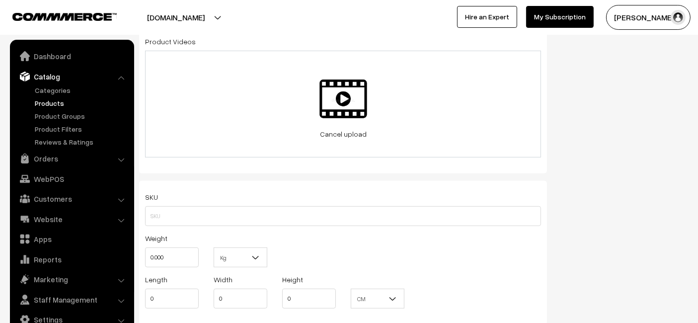
scroll to position [665, 0]
click at [175, 253] on input "0.000" at bounding box center [172, 256] width 54 height 20
type input "10"
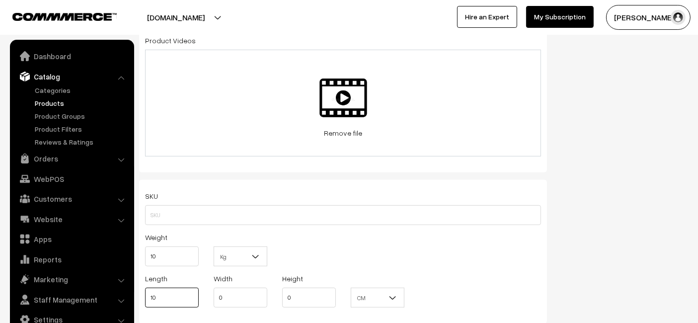
type input "10"
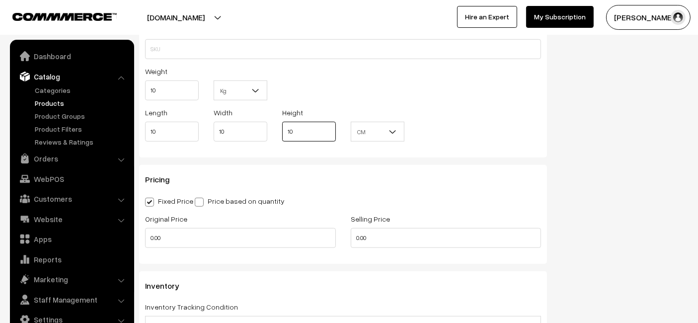
scroll to position [831, 0]
type input "10"
click at [216, 231] on input "0.00" at bounding box center [240, 237] width 191 height 20
click at [216, 231] on input "3" at bounding box center [240, 237] width 191 height 20
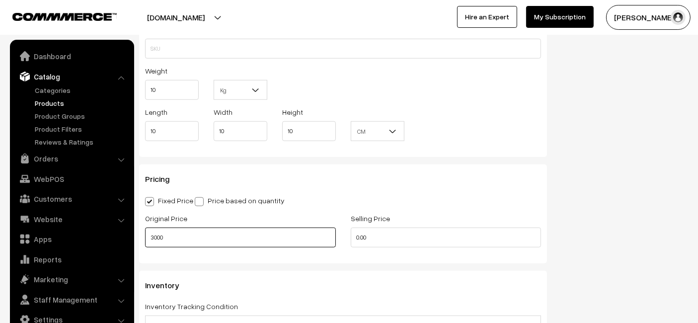
type input "3000"
type input "3"
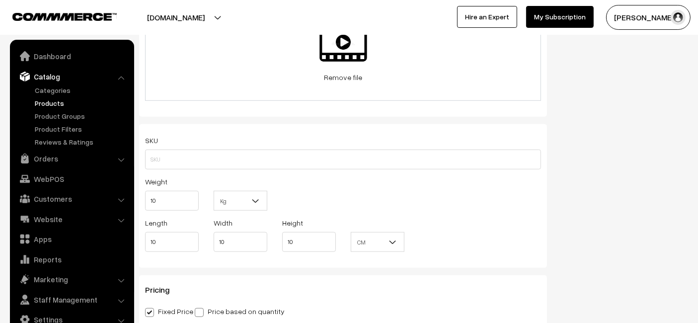
scroll to position [720, 0]
type input "2000"
click at [248, 151] on input "text" at bounding box center [343, 160] width 396 height 20
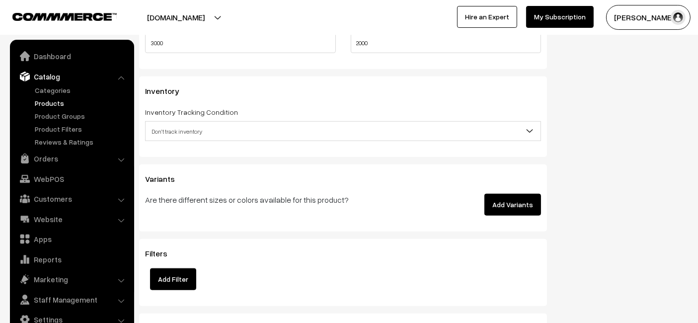
scroll to position [1026, 0]
type input "Test productksu13122"
click at [511, 211] on button "Add Variants" at bounding box center [512, 204] width 57 height 22
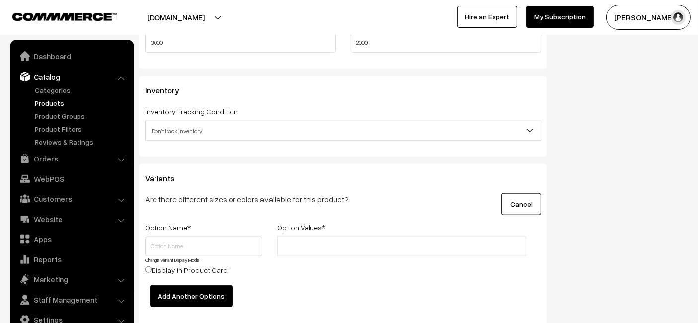
click at [526, 196] on button "Cancel" at bounding box center [521, 204] width 40 height 22
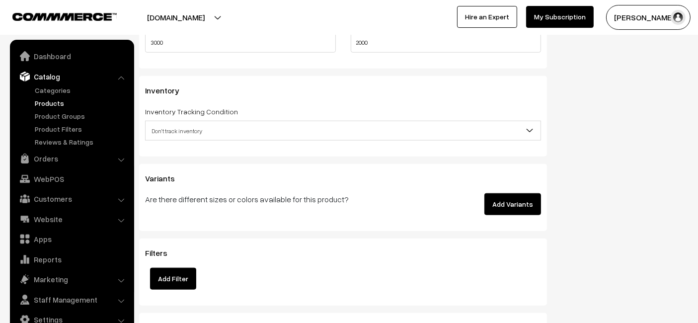
click at [523, 196] on button "Add Variants" at bounding box center [512, 204] width 57 height 22
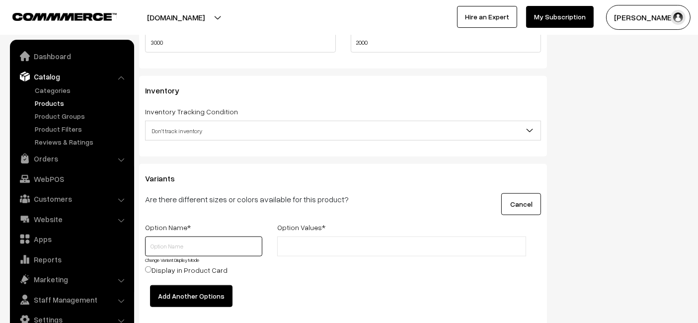
click at [174, 239] on input "text" at bounding box center [203, 246] width 117 height 20
type input "color"
type input "red"
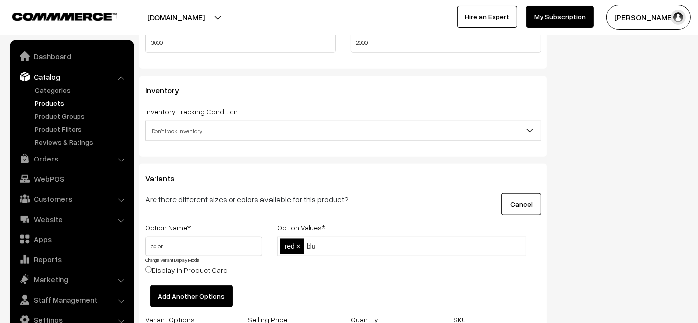
type input "blue"
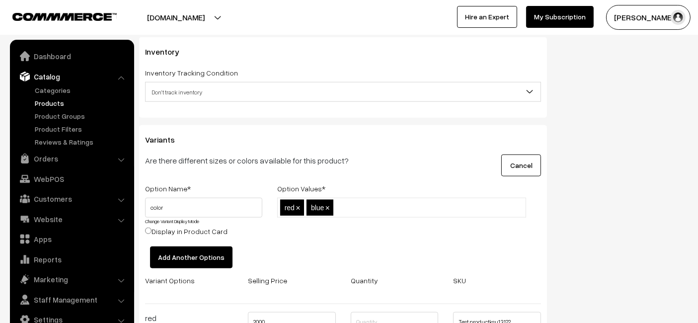
click at [169, 250] on button "Add Another Options" at bounding box center [191, 257] width 82 height 22
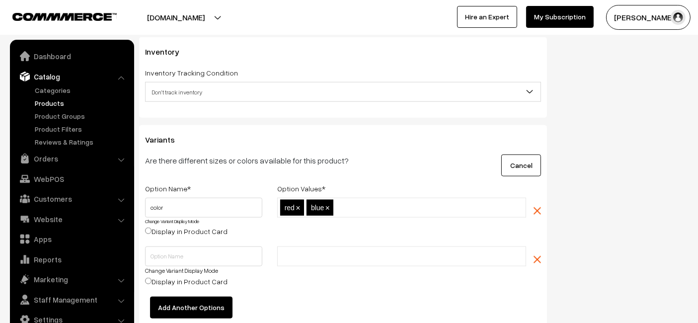
click at [197, 239] on div "color Change Variant Display Mode Display in Product Card" at bounding box center [204, 222] width 132 height 49
click at [194, 250] on input "text" at bounding box center [203, 256] width 117 height 20
type input "size"
type input "small"
type input "medium"
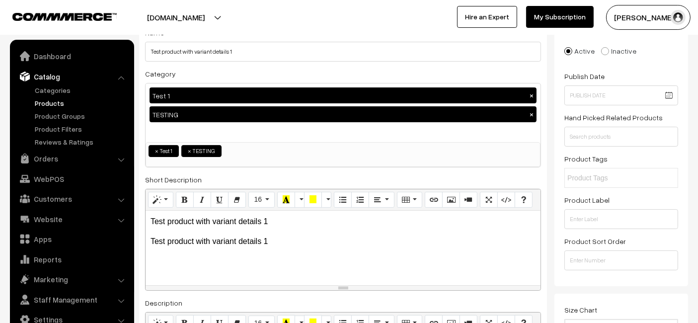
scroll to position [79, 0]
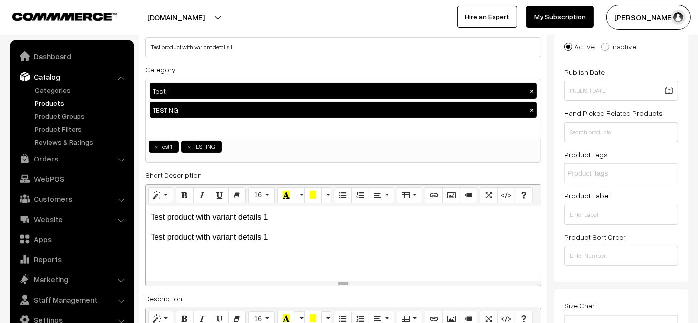
click at [597, 179] on li at bounding box center [611, 173] width 89 height 16
click at [602, 175] on input "text" at bounding box center [610, 173] width 87 height 10
type input "product tags1"
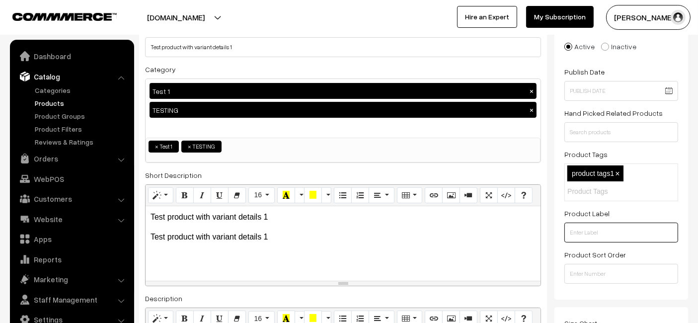
click at [599, 232] on input "text" at bounding box center [621, 233] width 114 height 20
type input "product lable 2"
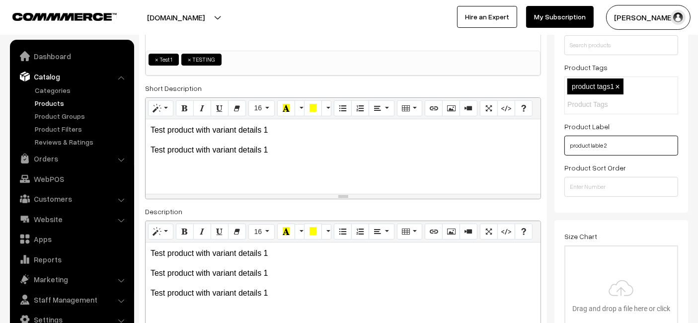
scroll to position [0, 0]
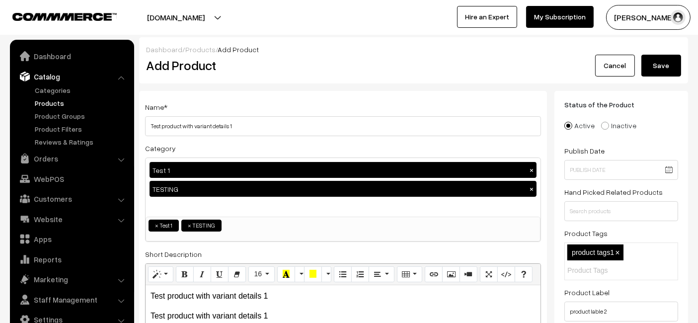
click at [663, 62] on button "Save" at bounding box center [661, 66] width 40 height 22
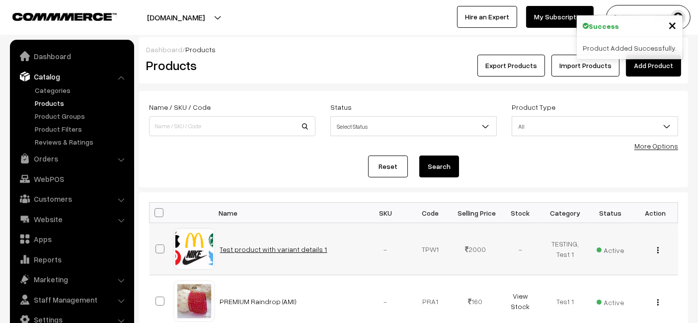
click at [275, 251] on link "Test product with variant details 1" at bounding box center [273, 249] width 107 height 8
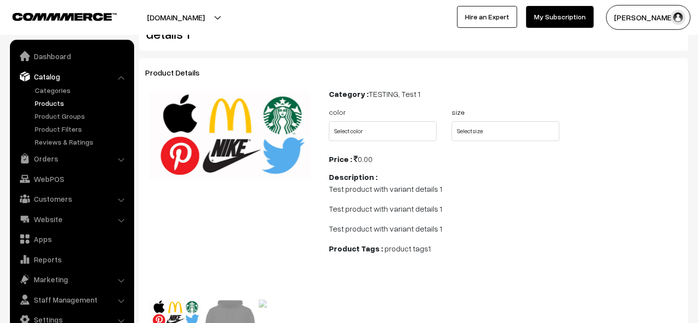
scroll to position [46, 0]
click at [414, 137] on select "Select color red blue" at bounding box center [383, 131] width 108 height 20
select select "TPW1_FBI"
click at [329, 121] on select "Select color red blue" at bounding box center [383, 131] width 108 height 20
click at [460, 135] on select "Select size small medium" at bounding box center [505, 131] width 108 height 20
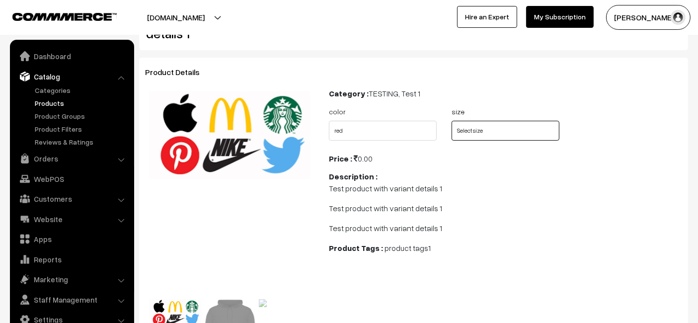
select select "TPW1_TD1"
click at [451, 121] on select "Select size small medium" at bounding box center [505, 131] width 108 height 20
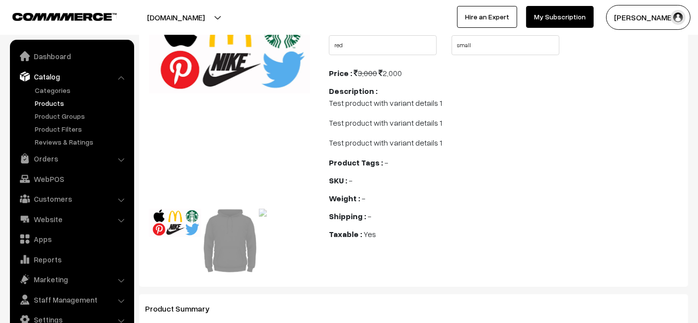
scroll to position [132, 0]
click at [260, 211] on img at bounding box center [285, 212] width 52 height 8
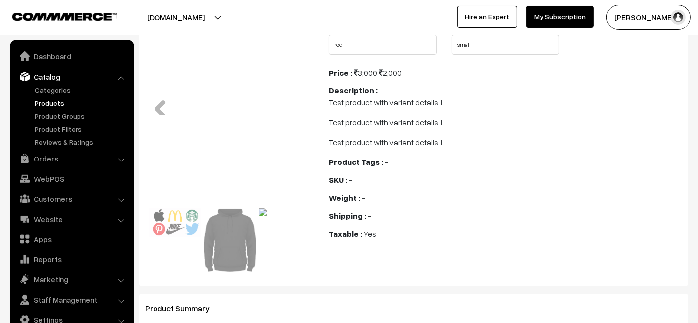
click at [184, 216] on img at bounding box center [175, 222] width 52 height 28
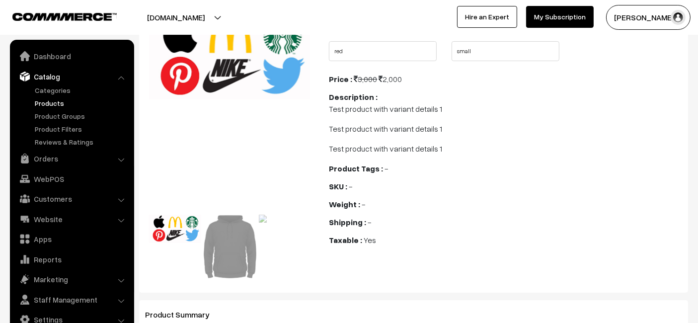
scroll to position [123, 0]
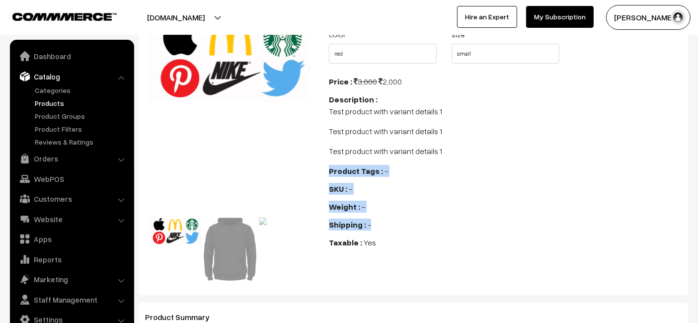
drag, startPoint x: 328, startPoint y: 173, endPoint x: 387, endPoint y: 224, distance: 78.5
click at [387, 224] on div "Category : TESTING, Test 1 color Select color red blue size Select size small m…" at bounding box center [505, 147] width 368 height 275
copy div "Product Tags : - Brand : - SKU : - Weight : - Shipping : -"
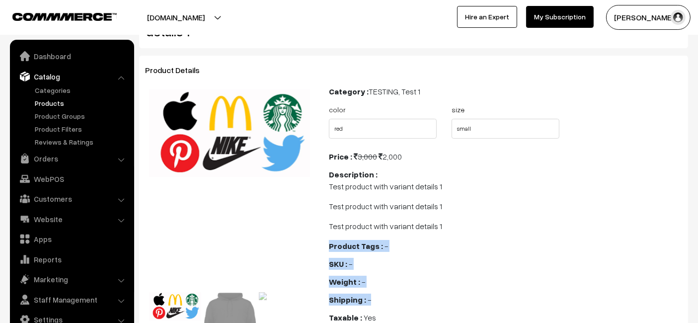
scroll to position [0, 0]
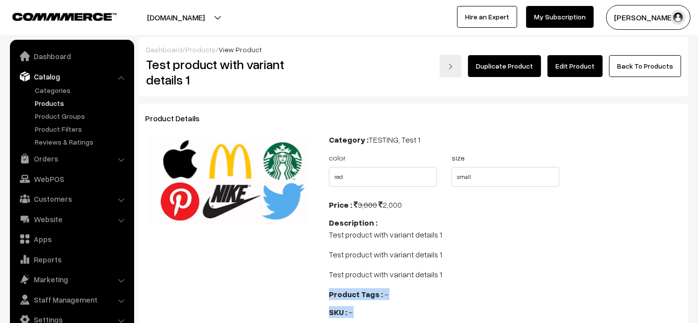
click at [580, 69] on link "Edit Product" at bounding box center [574, 66] width 55 height 22
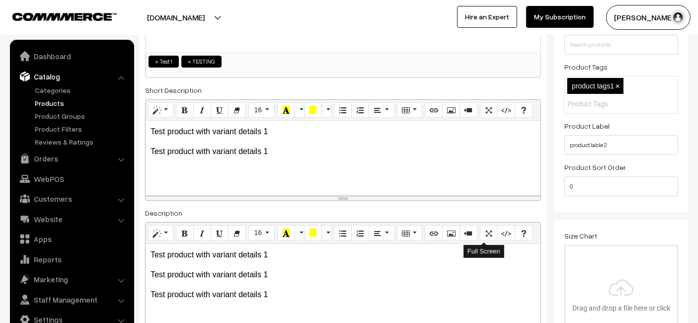
scroll to position [164, 0]
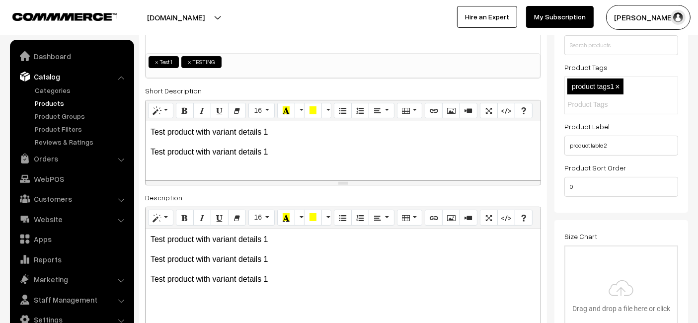
drag, startPoint x: 339, startPoint y: 196, endPoint x: 339, endPoint y: 179, distance: 16.9
click at [339, 180] on div "resize" at bounding box center [343, 182] width 395 height 4
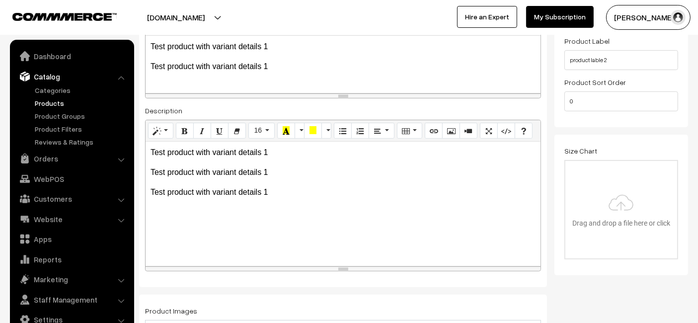
scroll to position [254, 0]
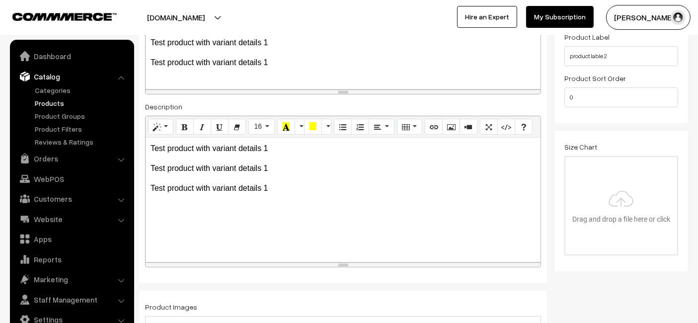
click at [343, 263] on div "Normal Quote Code Header 1 Header 2 Header 3 Header 4 Header 5 Header 6 16 8 9 …" at bounding box center [343, 191] width 396 height 151
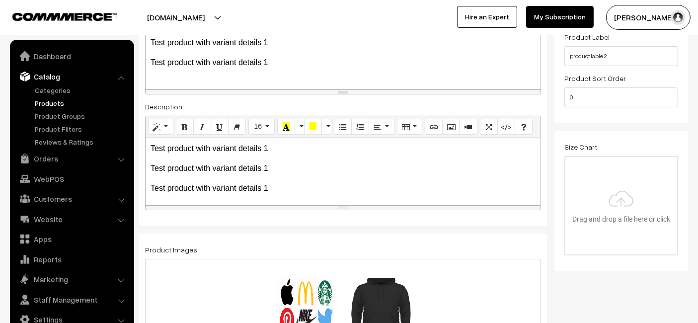
drag, startPoint x: 343, startPoint y: 263, endPoint x: 340, endPoint y: 205, distance: 58.2
click at [340, 205] on div "resize" at bounding box center [343, 207] width 395 height 4
click at [424, 224] on div "Name * Test product with variant details 1 Category Test 1 × TESTING × Test 1 T…" at bounding box center [343, 32] width 408 height 388
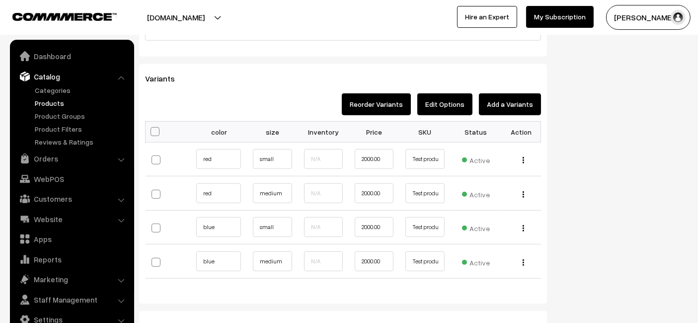
scroll to position [776, 0]
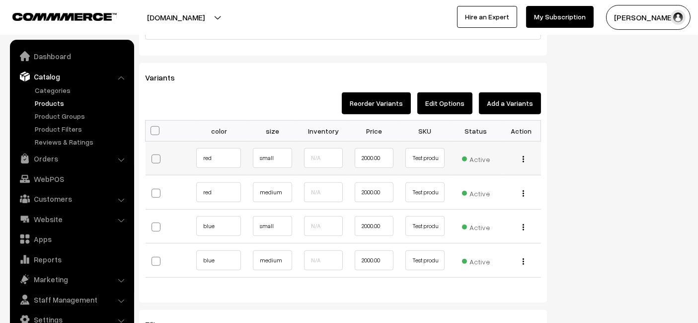
click at [523, 156] on img "button" at bounding box center [522, 159] width 1 height 6
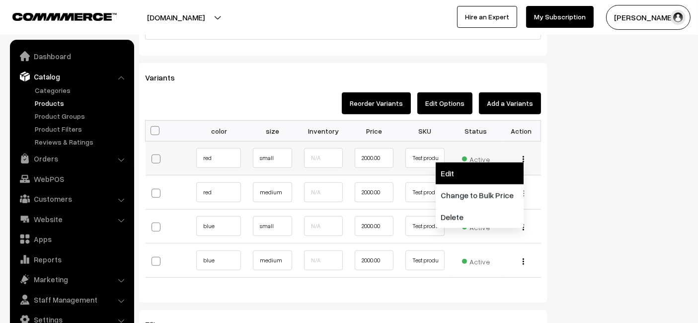
click at [481, 167] on link "Edit" at bounding box center [480, 173] width 88 height 22
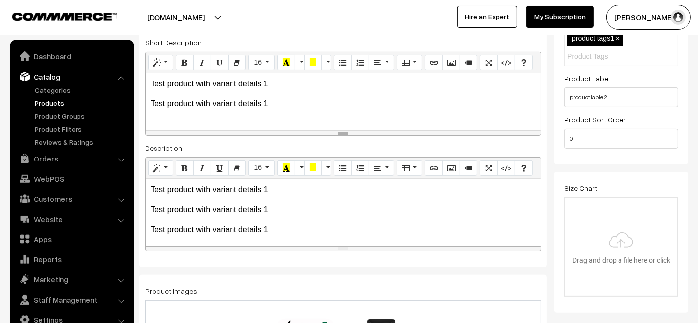
scroll to position [0, 0]
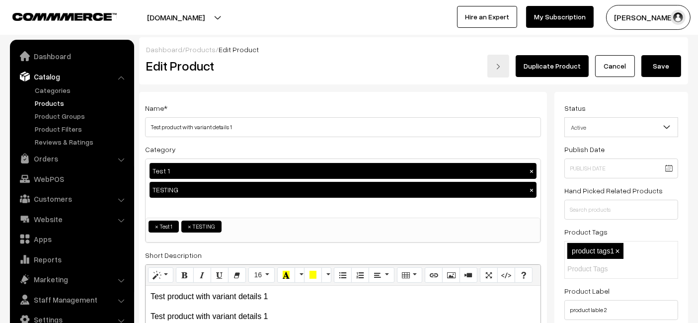
click at [657, 60] on button "Save" at bounding box center [661, 66] width 40 height 22
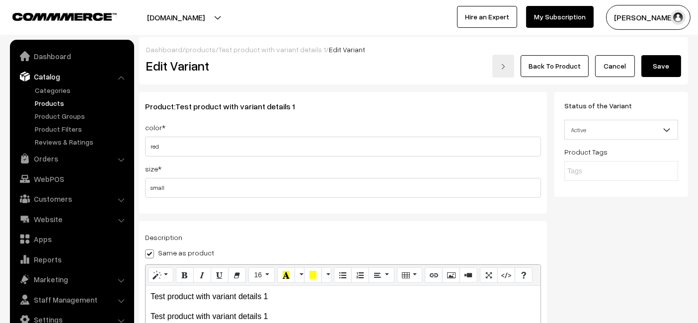
click at [624, 176] on input "text" at bounding box center [610, 171] width 87 height 10
type input "variant tags"
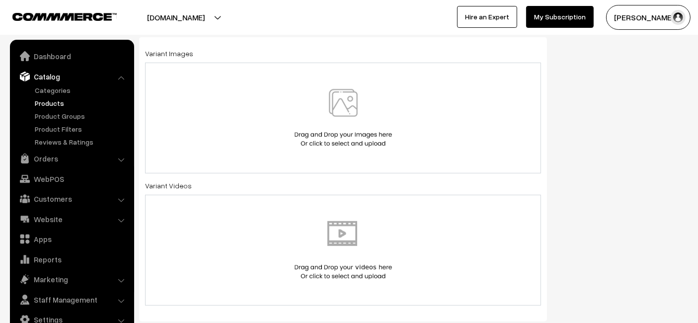
scroll to position [425, 0]
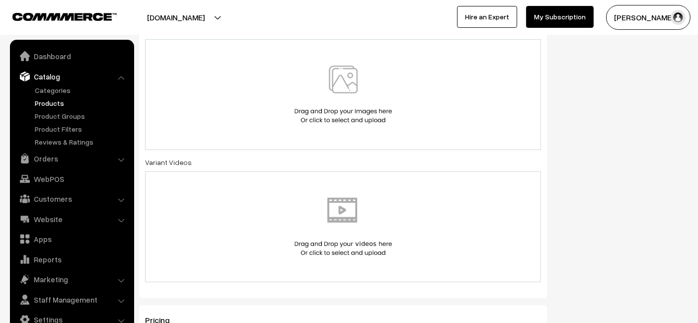
click at [307, 94] on img at bounding box center [343, 95] width 102 height 58
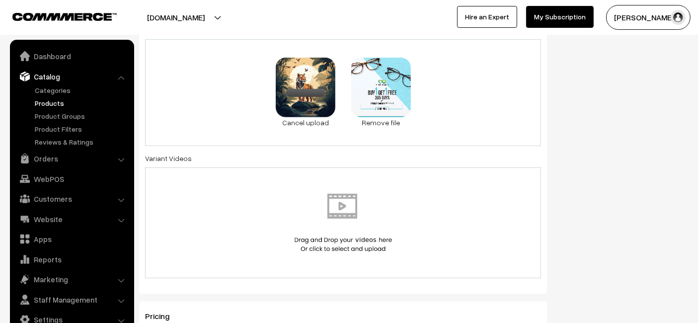
click at [370, 196] on img at bounding box center [343, 223] width 102 height 58
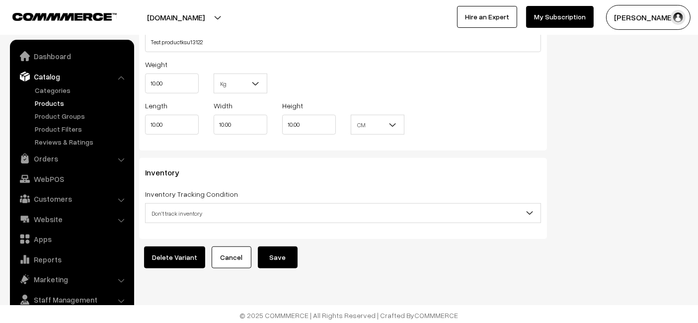
scroll to position [830, 0]
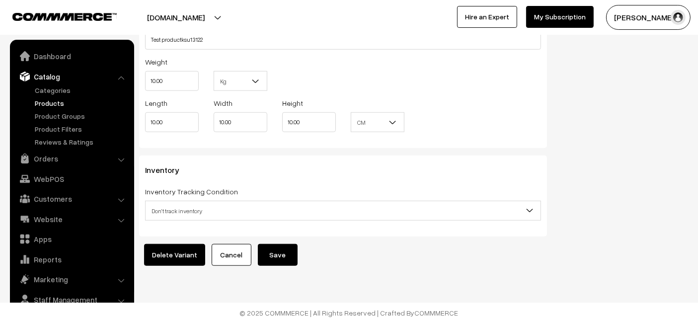
click at [289, 244] on button "Save" at bounding box center [278, 255] width 40 height 22
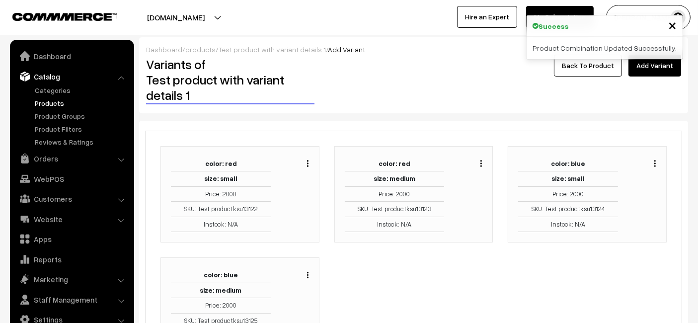
click at [482, 160] on img "button" at bounding box center [480, 163] width 1 height 6
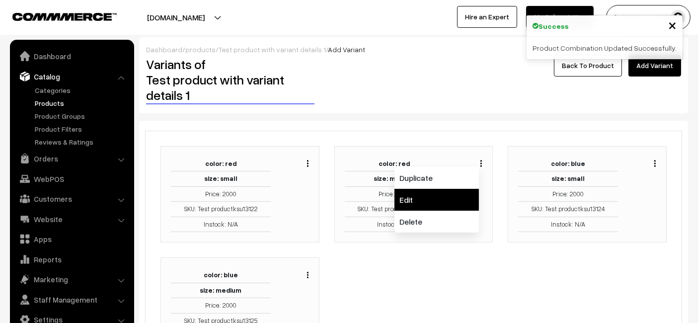
click at [416, 199] on link "Edit" at bounding box center [436, 200] width 84 height 22
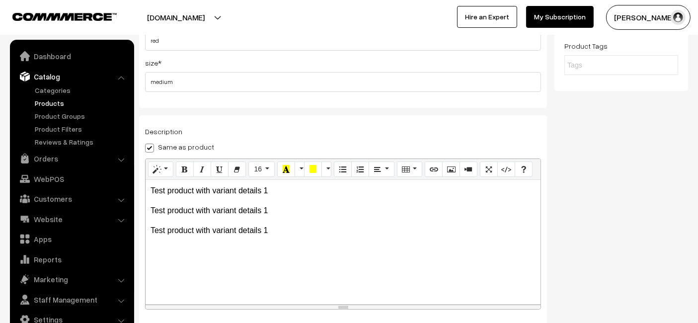
scroll to position [26, 0]
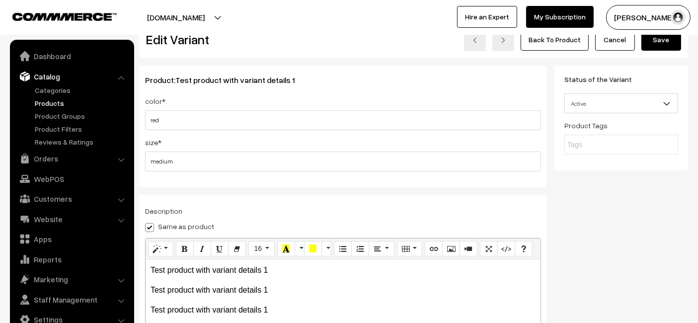
click at [589, 143] on input "text" at bounding box center [610, 145] width 87 height 10
type input "p"
type input "variant tag 2"
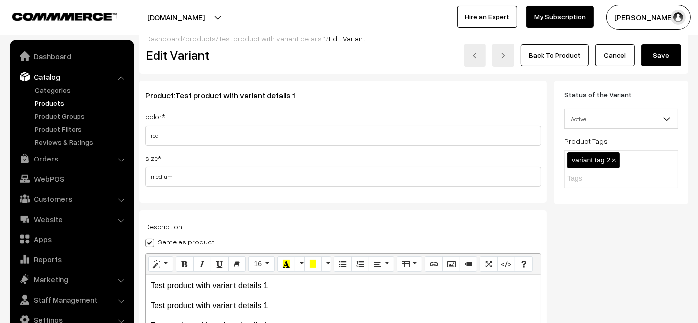
scroll to position [0, 0]
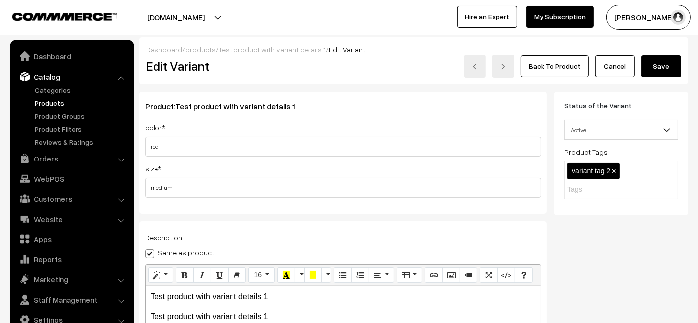
click at [673, 60] on button "Save" at bounding box center [661, 66] width 40 height 22
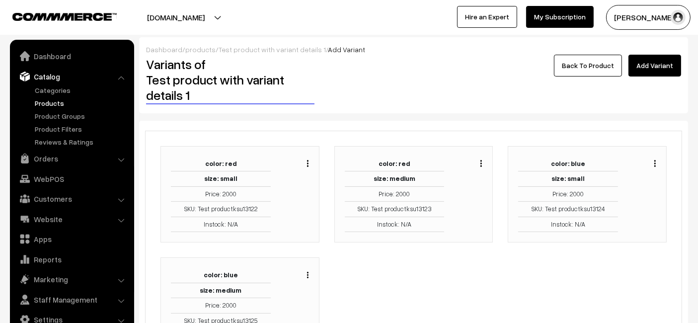
click at [655, 162] on img "button" at bounding box center [654, 163] width 1 height 6
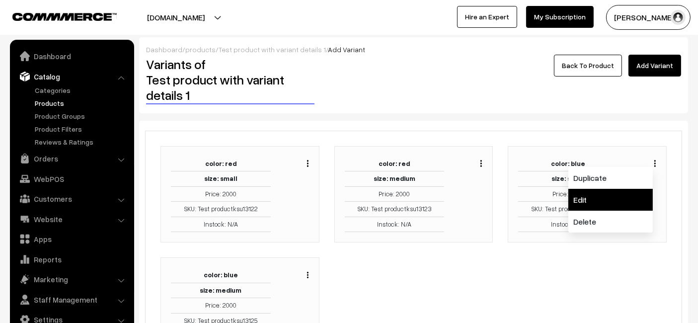
click at [582, 200] on link "Edit" at bounding box center [610, 200] width 84 height 22
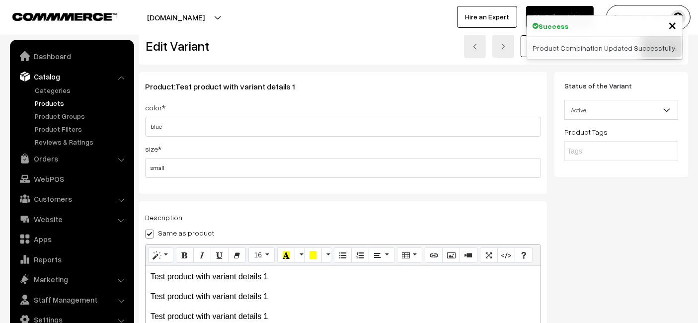
scroll to position [19, 0]
click at [584, 148] on input "text" at bounding box center [610, 152] width 87 height 10
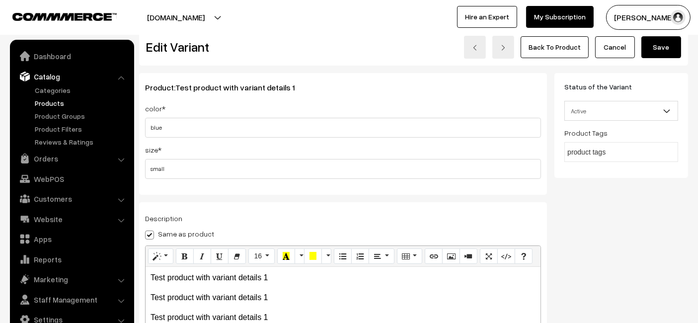
type input "product tags 3"
type input "variant tag 2"
type input "variant tag 3"
click at [671, 50] on button "Save" at bounding box center [661, 47] width 40 height 22
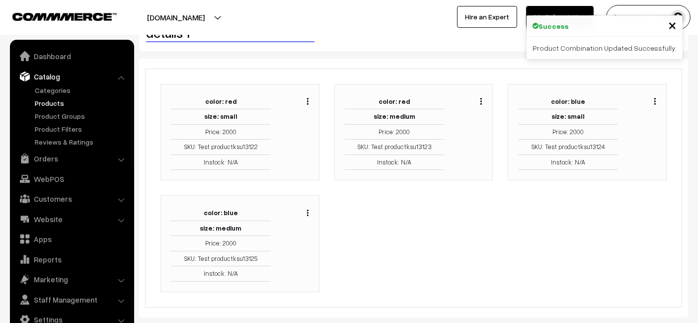
scroll to position [63, 0]
click at [309, 211] on div "Duplicate Edit Delete" at bounding box center [297, 243] width 38 height 76
click at [307, 211] on img "button" at bounding box center [307, 212] width 1 height 6
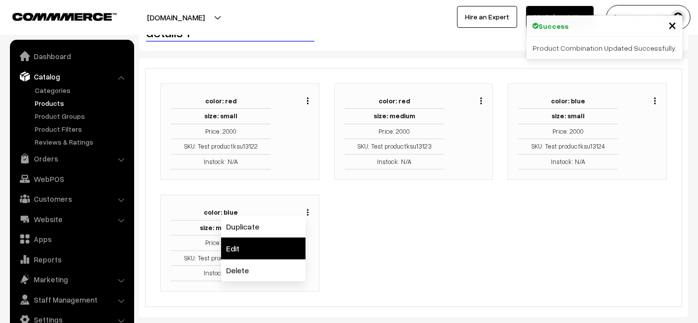
click at [267, 249] on link "Edit" at bounding box center [263, 248] width 84 height 22
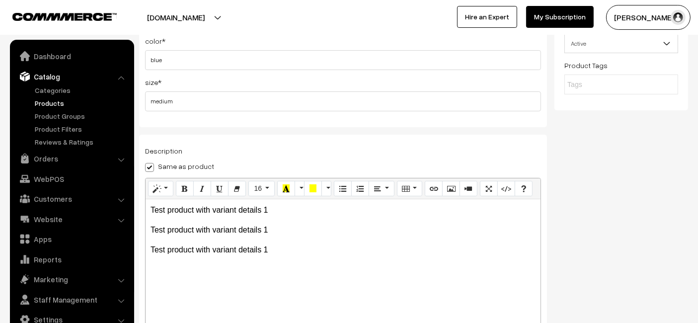
scroll to position [86, 0]
click at [589, 85] on input "v" at bounding box center [610, 85] width 87 height 10
type input "variant tag 4"
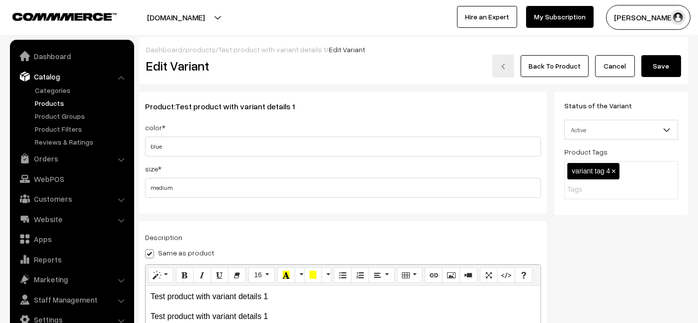
click at [652, 66] on button "Save" at bounding box center [661, 66] width 40 height 22
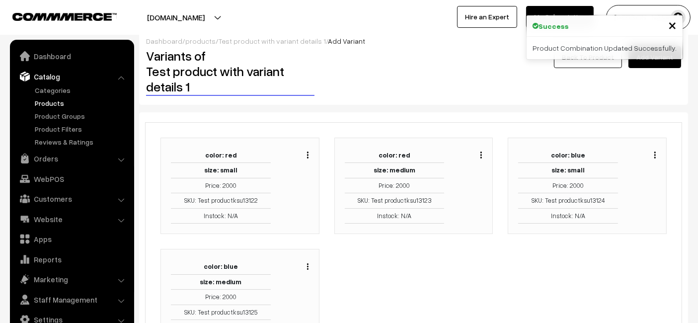
scroll to position [8, 0]
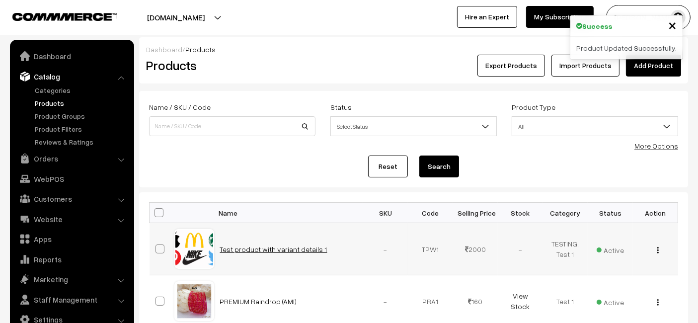
click at [285, 246] on link "Test product with variant details 1" at bounding box center [273, 249] width 107 height 8
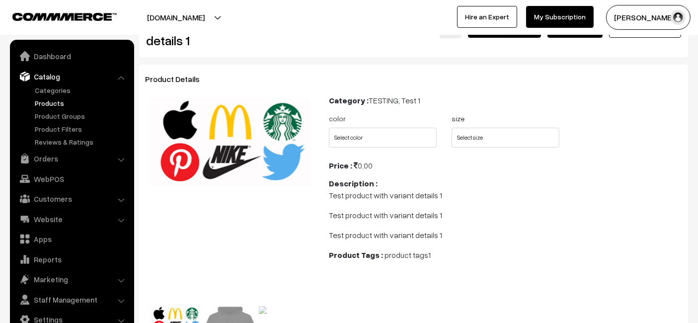
scroll to position [38, 0]
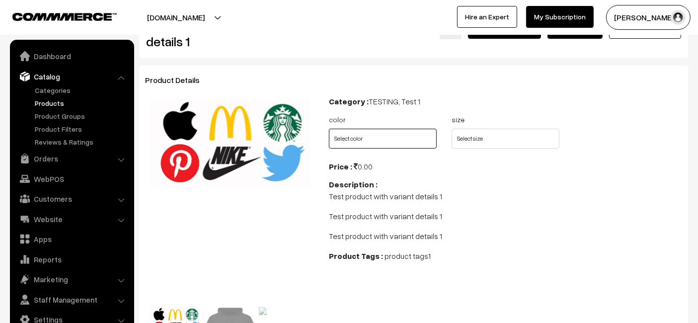
click at [414, 140] on select "Select color red blue" at bounding box center [383, 139] width 108 height 20
select select "TPW1_FBI"
click at [329, 129] on select "Select color red blue" at bounding box center [383, 139] width 108 height 20
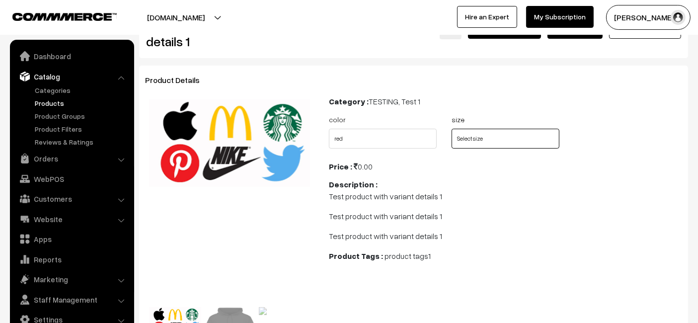
click at [484, 131] on select "Select size small medium" at bounding box center [505, 139] width 108 height 20
select select "TPW1_TD1"
click at [451, 129] on select "Select size small medium" at bounding box center [505, 139] width 108 height 20
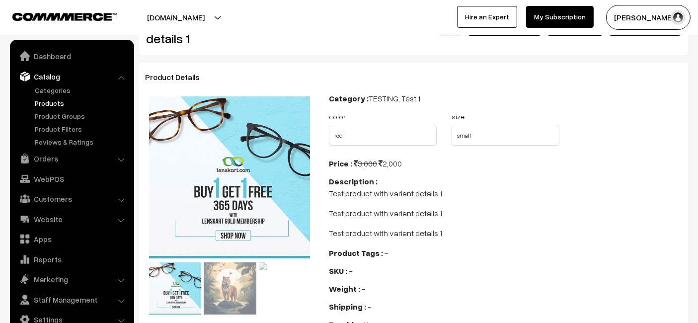
scroll to position [0, 0]
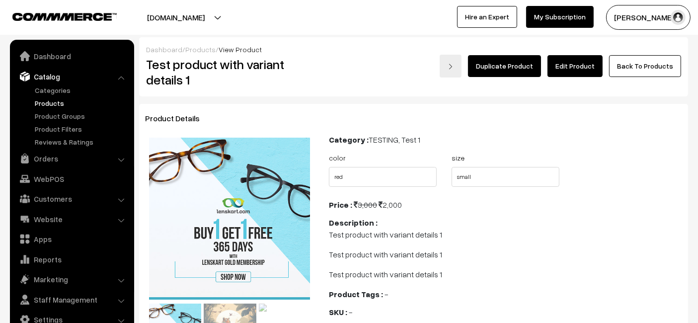
click at [580, 69] on link "Edit Product" at bounding box center [574, 66] width 55 height 22
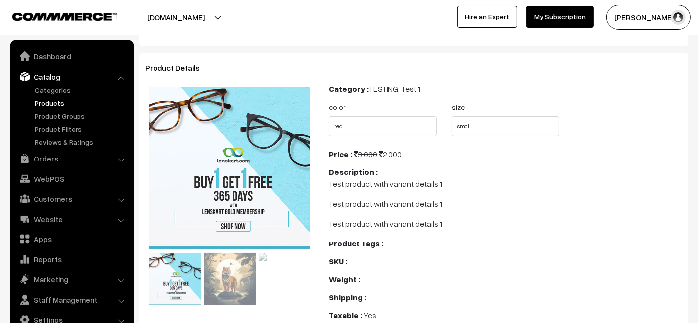
scroll to position [48, 0]
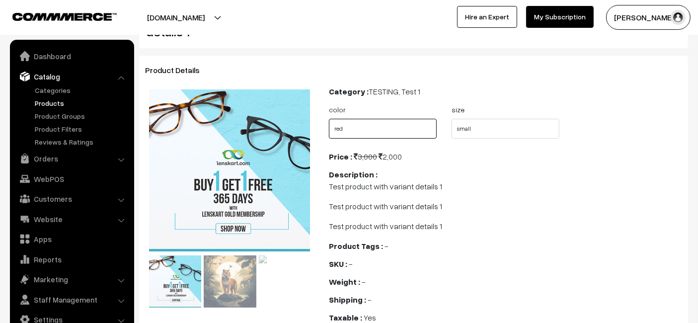
click at [399, 127] on select "Select color red blue" at bounding box center [383, 129] width 108 height 20
select select "0"
click at [329, 119] on select "Select color red blue" at bounding box center [383, 129] width 108 height 20
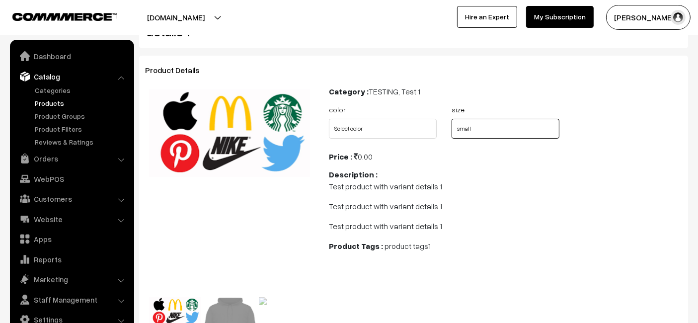
click at [470, 132] on select "Select size small medium" at bounding box center [505, 129] width 108 height 20
select select "0"
click at [451, 119] on select "Select size small medium" at bounding box center [505, 129] width 108 height 20
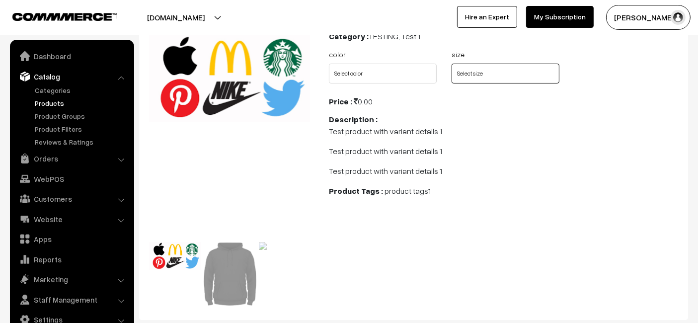
scroll to position [105, 0]
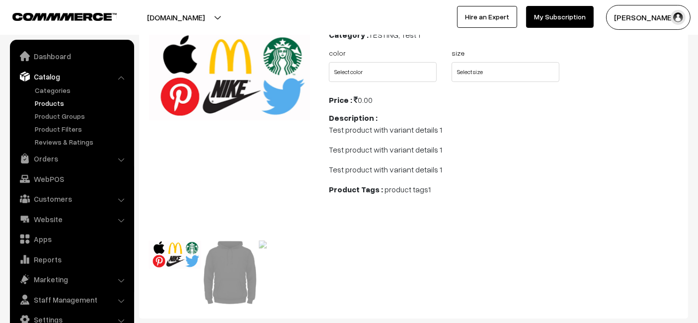
click at [470, 132] on p "Test product with variant details 1" at bounding box center [505, 130] width 353 height 12
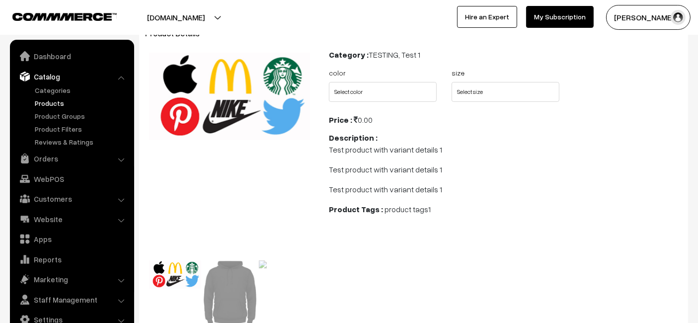
scroll to position [80, 0]
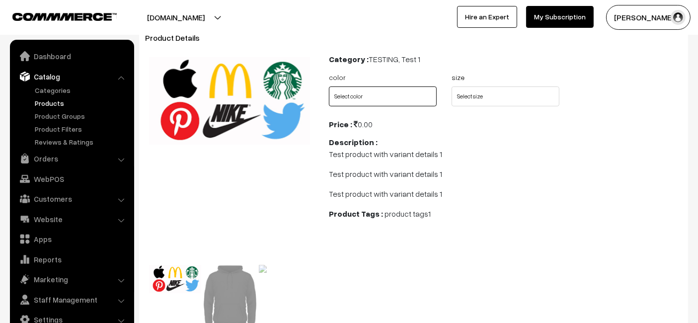
click at [398, 97] on select "Select color red blue" at bounding box center [383, 96] width 108 height 20
select select "TPW1_FBI"
click at [329, 86] on select "Select color red blue" at bounding box center [383, 96] width 108 height 20
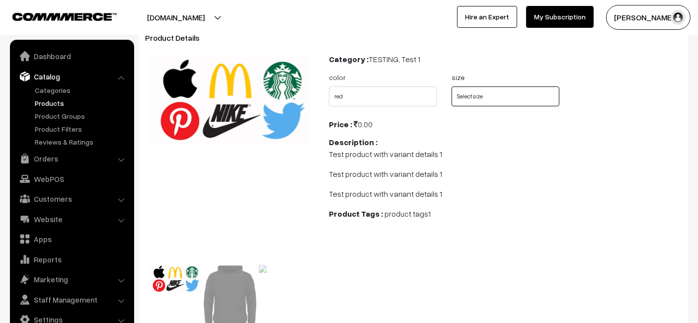
click at [482, 93] on select "Select size small medium" at bounding box center [505, 96] width 108 height 20
select select "TPW1_TD1"
click at [451, 86] on select "Select size small medium" at bounding box center [505, 96] width 108 height 20
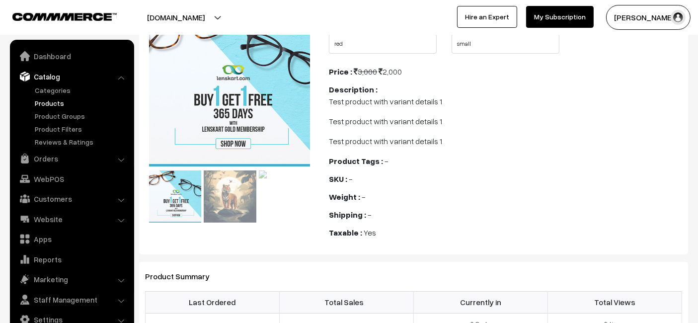
scroll to position [131, 0]
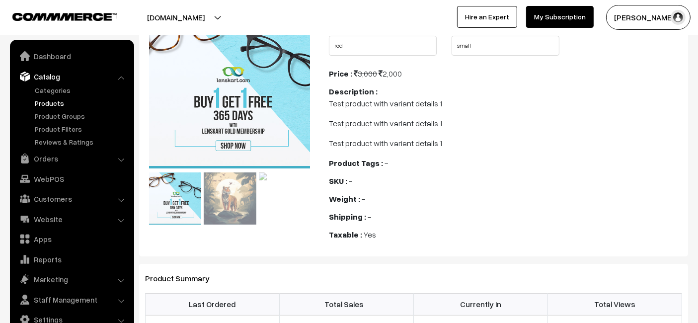
click at [448, 221] on div "Shipping : -" at bounding box center [505, 217] width 353 height 12
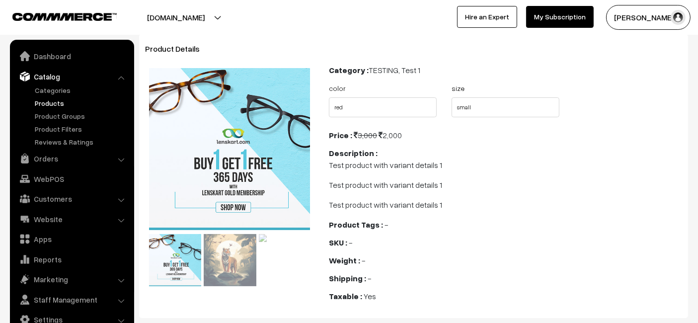
scroll to position [0, 0]
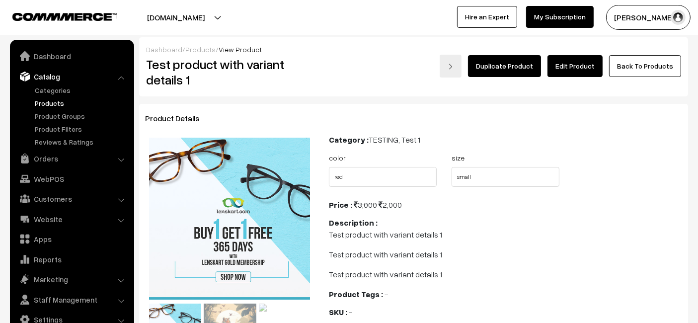
click at [580, 60] on link "Edit Product" at bounding box center [574, 66] width 55 height 22
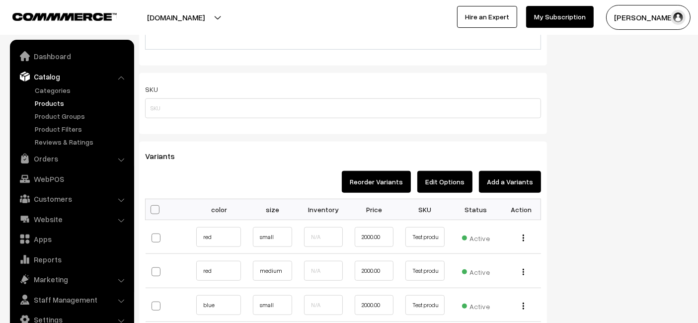
scroll to position [831, 0]
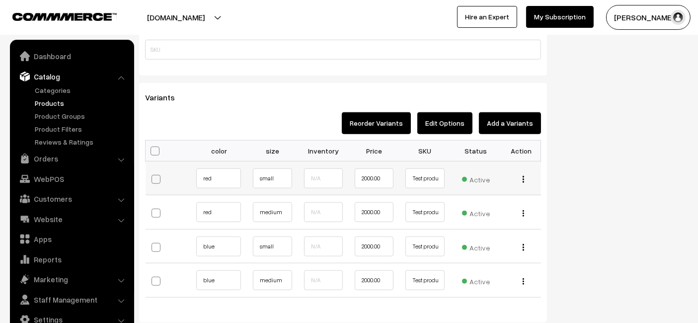
click at [523, 177] on img "button" at bounding box center [522, 179] width 1 height 6
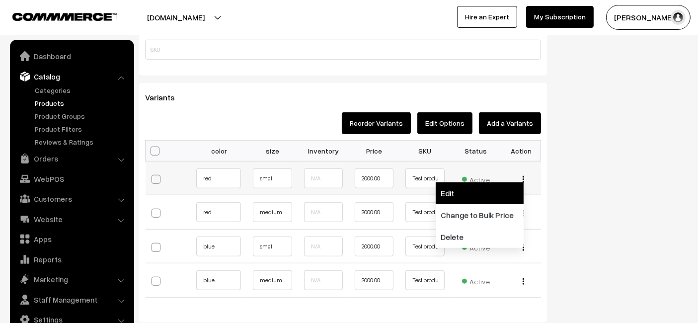
click at [492, 187] on link "Edit" at bounding box center [480, 193] width 88 height 22
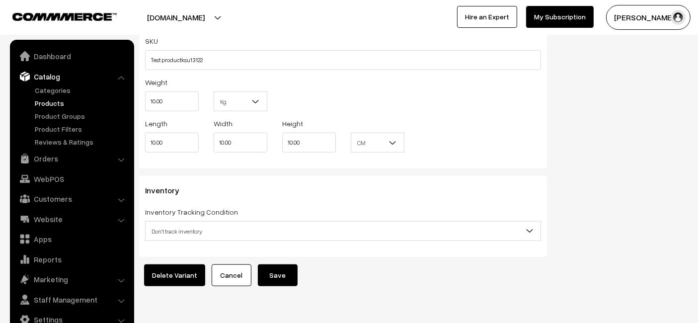
scroll to position [805, 0]
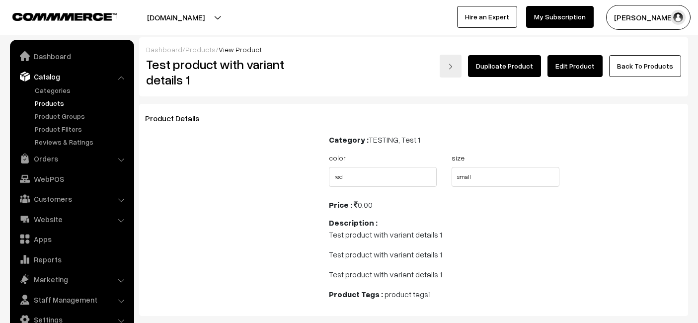
select select "TPW1_FBI"
select select "TPW1_TD1"
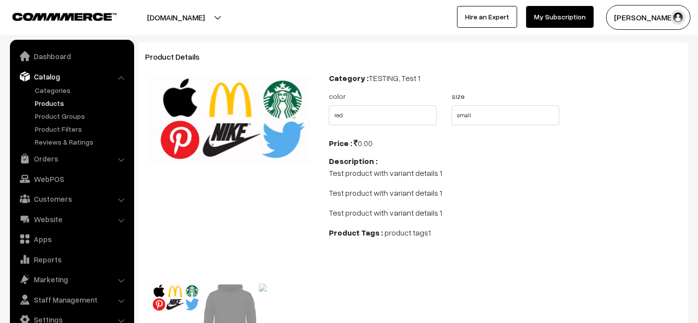
scroll to position [59, 0]
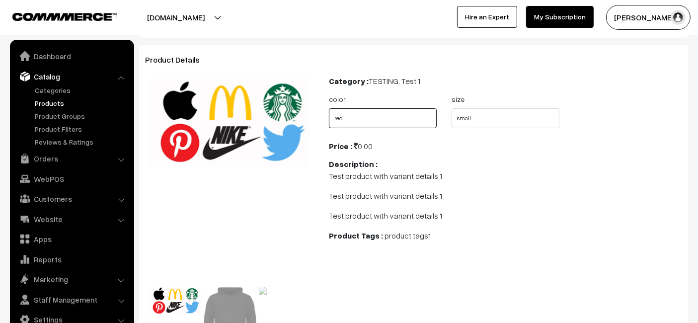
click at [382, 125] on select "Select color red blue" at bounding box center [383, 118] width 108 height 20
select select "0"
click at [329, 108] on select "Select color red blue" at bounding box center [383, 118] width 108 height 20
click at [451, 123] on select "Select size small medium" at bounding box center [505, 118] width 108 height 20
select select "0"
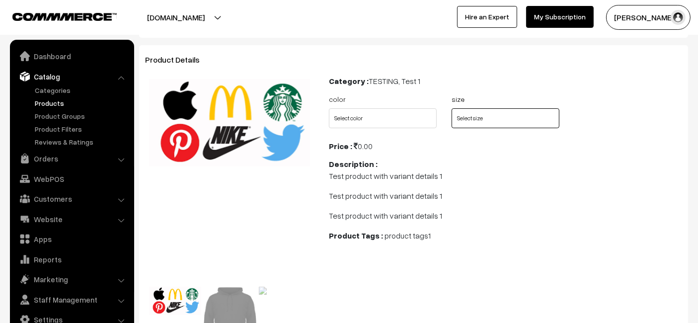
click at [451, 108] on select "Select size small medium" at bounding box center [505, 118] width 108 height 20
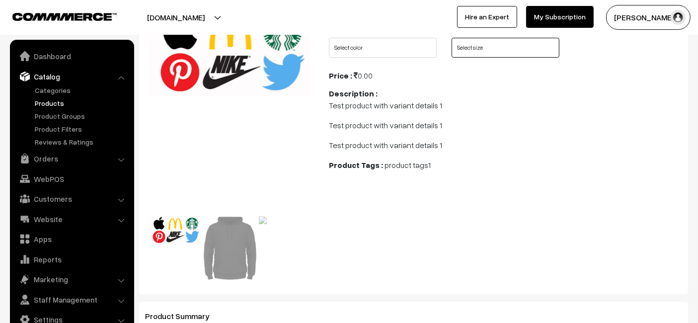
scroll to position [116, 0]
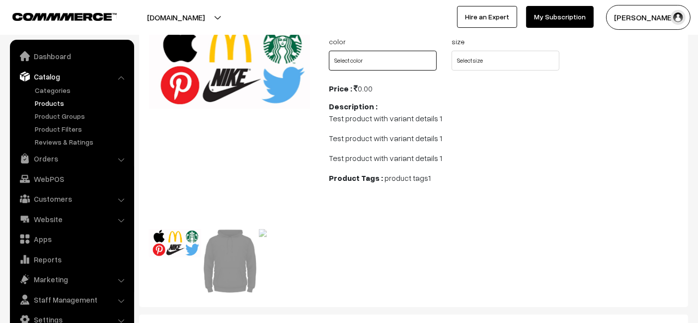
click at [403, 55] on select "Select color red blue" at bounding box center [383, 61] width 108 height 20
select select "TPW1_FBI"
click at [329, 51] on select "Select color red blue" at bounding box center [383, 61] width 108 height 20
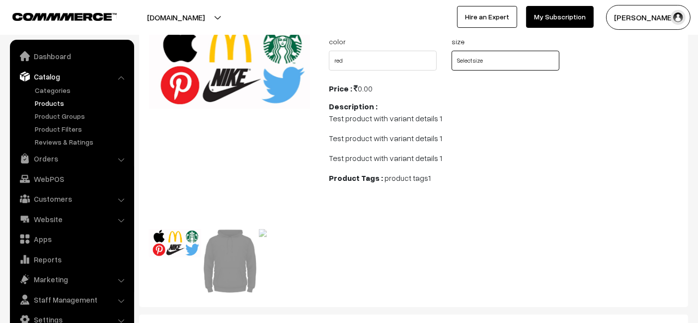
click at [467, 59] on select "Select size small medium" at bounding box center [505, 61] width 108 height 20
select select "TPW1_TD1"
click at [451, 51] on select "Select size small medium" at bounding box center [505, 61] width 108 height 20
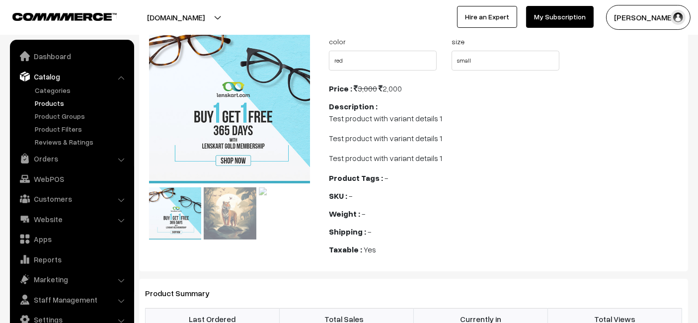
click at [459, 152] on p "Test product with variant details 1" at bounding box center [505, 158] width 353 height 12
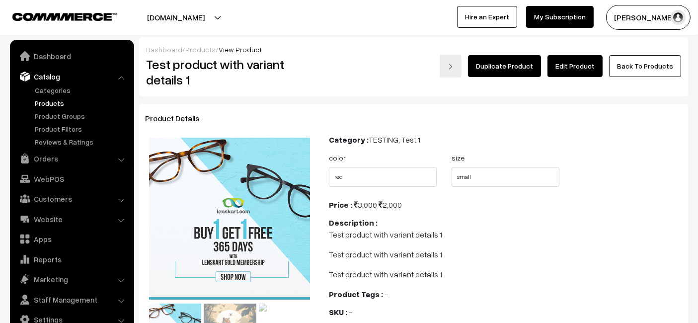
click at [588, 63] on link "Edit Product" at bounding box center [574, 66] width 55 height 22
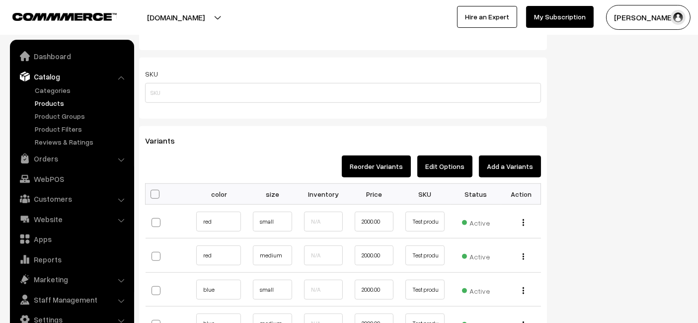
scroll to position [762, 0]
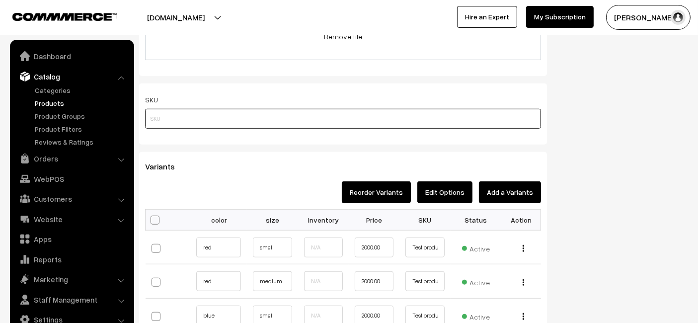
click at [277, 120] on input "text" at bounding box center [343, 119] width 396 height 20
click at [277, 157] on div "Variants Reorder Variants Edit Options Add a Variants Bulk Options Make all Act…" at bounding box center [343, 271] width 408 height 239
drag, startPoint x: 267, startPoint y: 114, endPoint x: 171, endPoint y: 115, distance: 95.4
click at [171, 115] on input "product tag 1" at bounding box center [343, 119] width 396 height 20
type input "product sku 1"
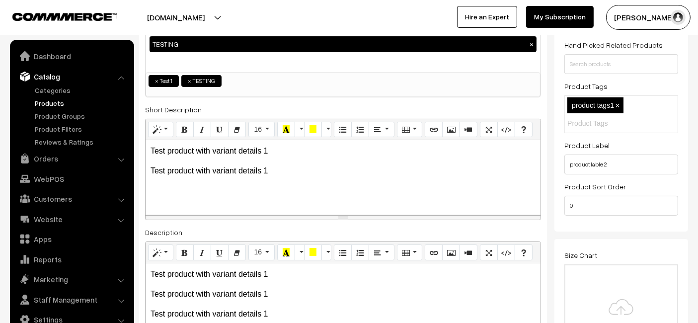
scroll to position [0, 0]
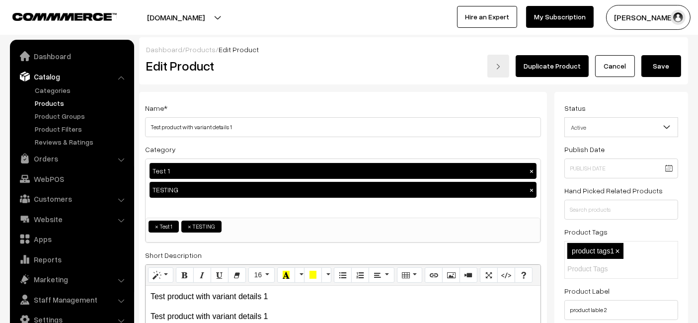
click at [660, 61] on button "Save" at bounding box center [661, 66] width 40 height 22
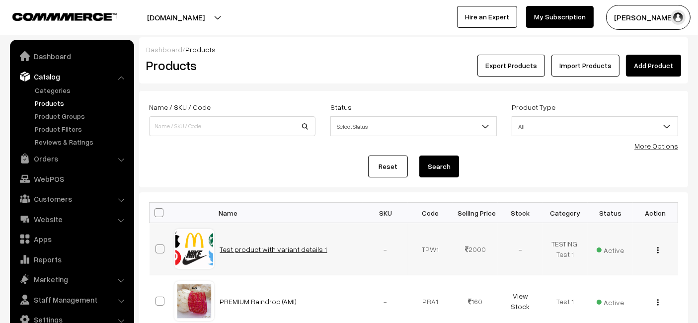
click at [270, 245] on link "Test product with variant details 1" at bounding box center [273, 249] width 107 height 8
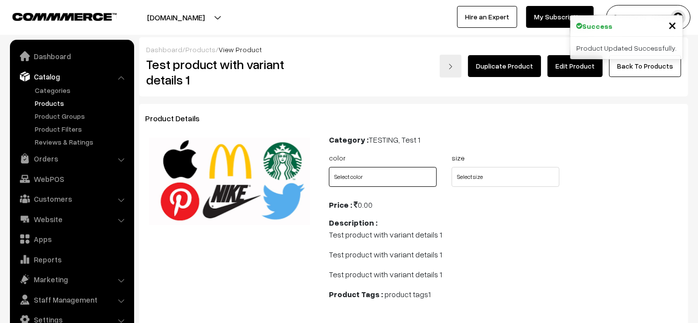
click at [402, 175] on select "Select color red blue" at bounding box center [383, 177] width 108 height 20
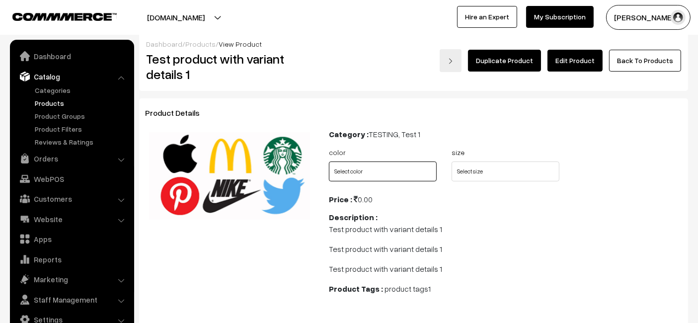
scroll to position [2, 0]
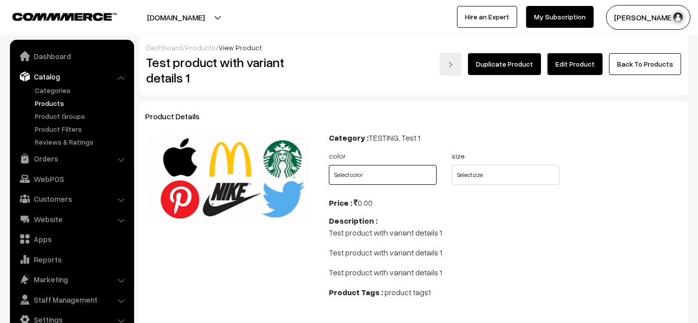
click at [411, 177] on select "Select color red blue" at bounding box center [383, 175] width 108 height 20
select select "TPW1_FBI"
click at [329, 165] on select "Select color red blue" at bounding box center [383, 175] width 108 height 20
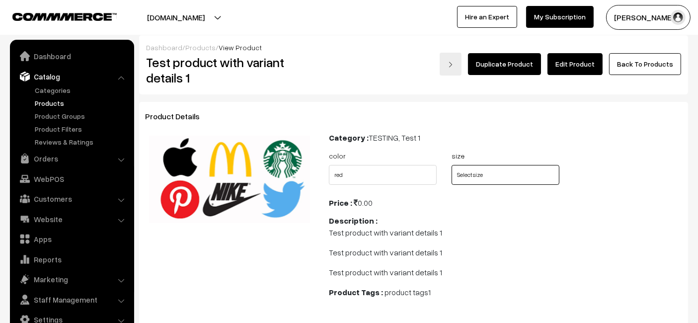
click at [513, 170] on select "Select size small medium" at bounding box center [505, 175] width 108 height 20
select select "TPW1_TD1"
click at [451, 165] on select "Select size small medium" at bounding box center [505, 175] width 108 height 20
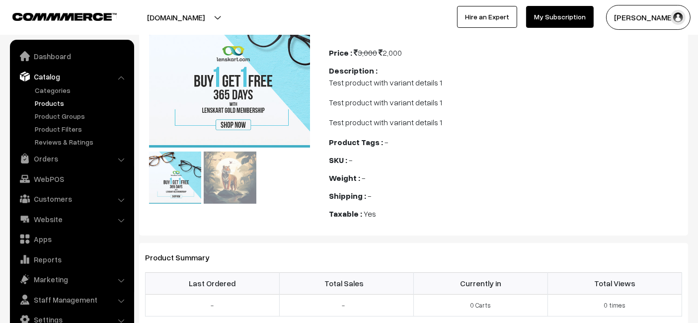
scroll to position [157, 0]
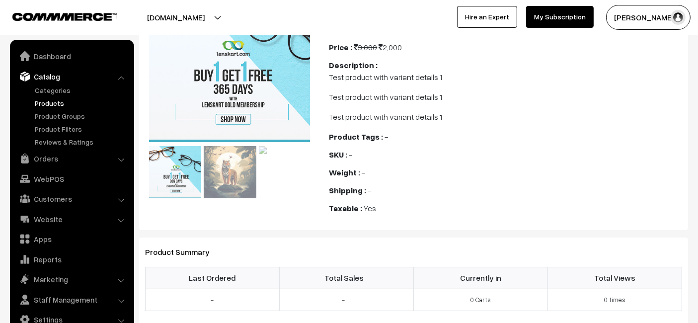
click at [342, 194] on b "Shipping :" at bounding box center [347, 190] width 37 height 10
copy div "Shipping : -"
click at [342, 194] on b "Shipping :" at bounding box center [347, 190] width 37 height 10
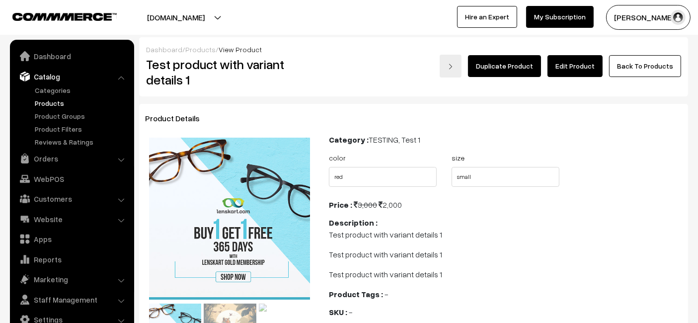
click at [569, 66] on link "Edit Product" at bounding box center [574, 66] width 55 height 22
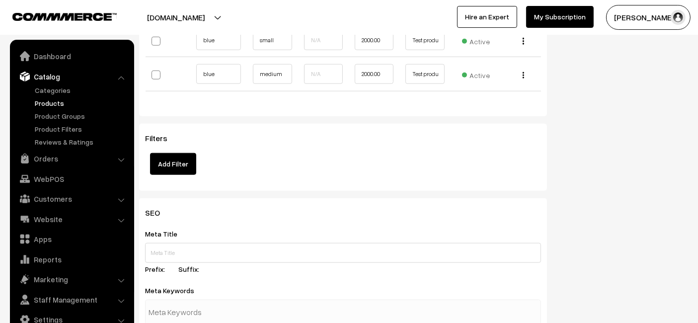
scroll to position [1036, 0]
click at [190, 154] on button "Add Filter" at bounding box center [173, 165] width 46 height 22
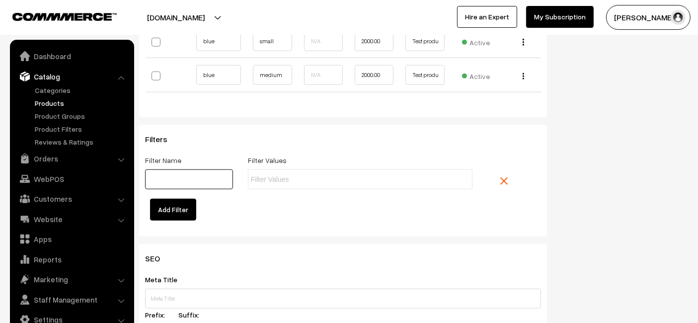
click at [200, 184] on input "text" at bounding box center [189, 179] width 88 height 20
type input "Quantity"
drag, startPoint x: 277, startPoint y: 186, endPoint x: 284, endPoint y: 181, distance: 8.5
click at [284, 181] on div "Filter Values" at bounding box center [360, 176] width 240 height 45
click at [284, 181] on li at bounding box center [295, 179] width 89 height 16
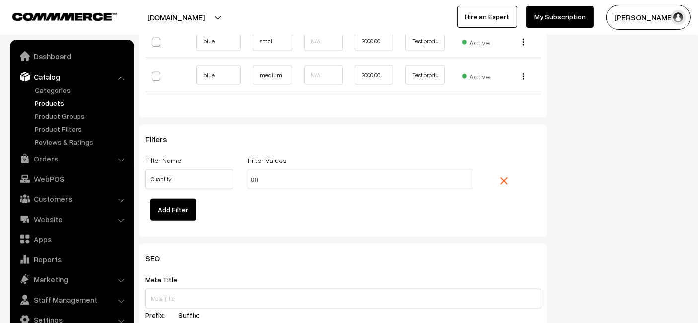
type input "one"
type input "two"
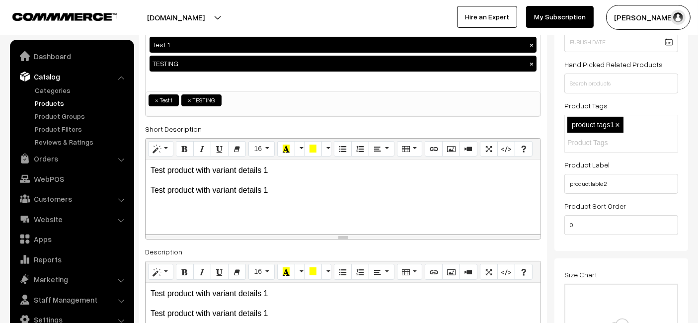
scroll to position [0, 0]
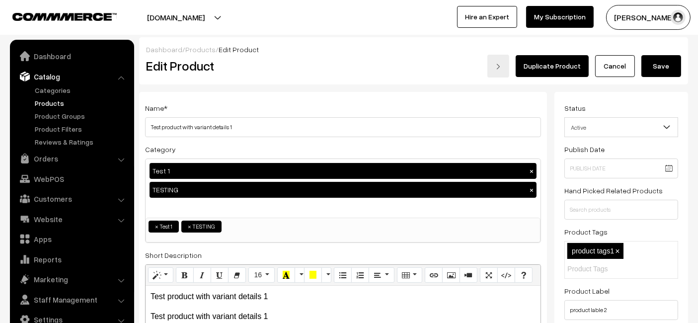
click at [662, 66] on button "Save" at bounding box center [661, 66] width 40 height 22
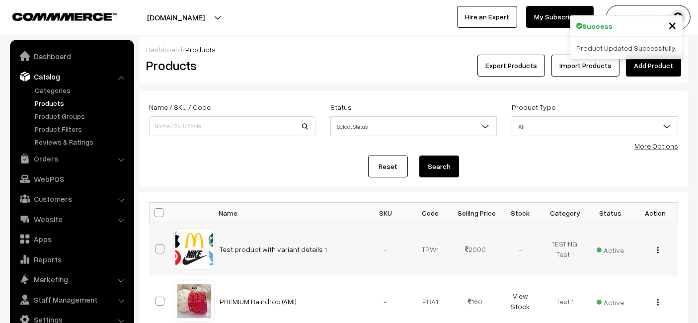
click at [300, 241] on td "Test product with variant details 1" at bounding box center [288, 249] width 149 height 52
click at [291, 245] on link "Test product with variant details 1" at bounding box center [273, 249] width 107 height 8
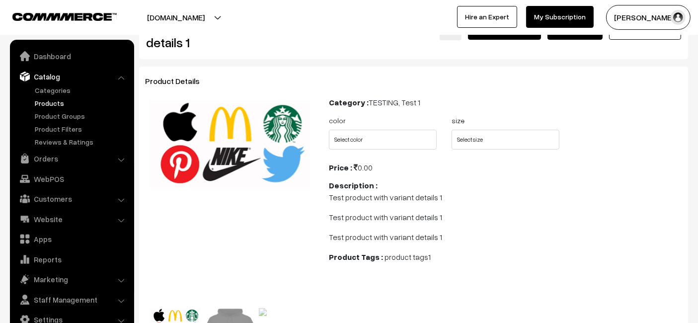
scroll to position [39, 0]
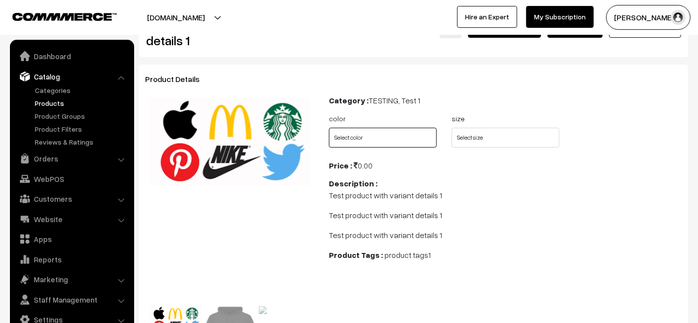
click at [391, 138] on select "Select color red blue" at bounding box center [383, 138] width 108 height 20
select select "TPW1_FBI"
click at [329, 128] on select "Select color red blue" at bounding box center [383, 138] width 108 height 20
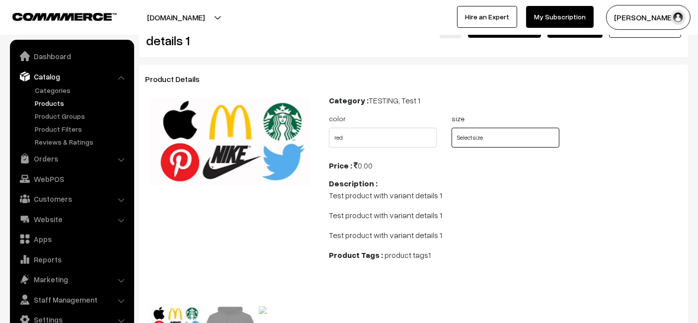
click at [466, 140] on select "Select size small medium" at bounding box center [505, 138] width 108 height 20
select select "TPW1_TD1"
click at [451, 128] on select "Select size small medium" at bounding box center [505, 138] width 108 height 20
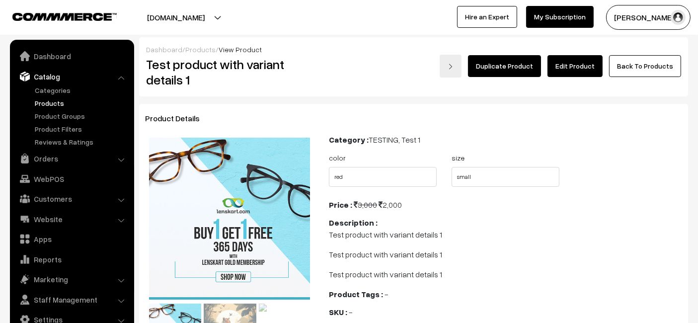
scroll to position [0, 0]
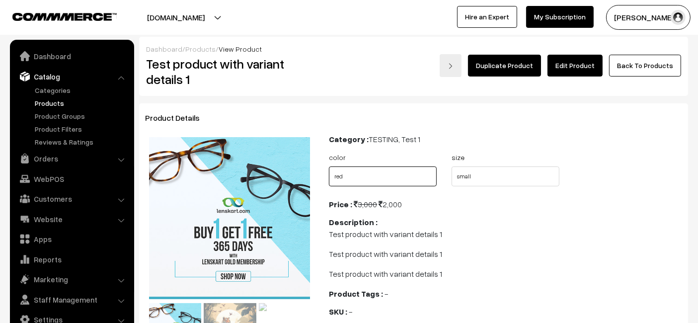
click at [410, 182] on select "Select color red blue" at bounding box center [383, 176] width 108 height 20
select select "TPW1_Z40"
click at [329, 166] on select "Select color red blue" at bounding box center [383, 176] width 108 height 20
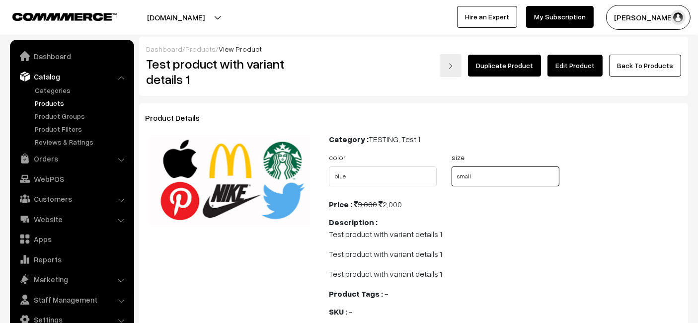
click at [480, 168] on select "Select size small medium" at bounding box center [505, 176] width 108 height 20
select select "TPW1_V8T"
click at [451, 166] on select "Select size small medium" at bounding box center [505, 176] width 108 height 20
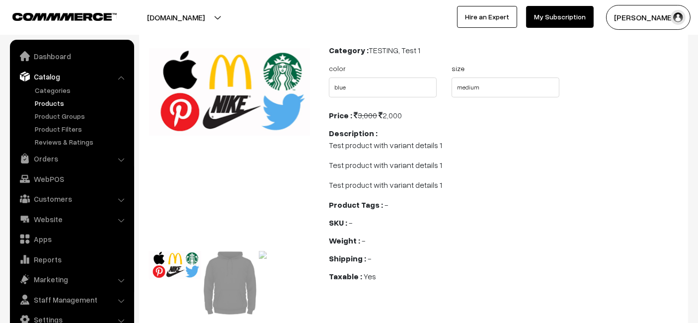
scroll to position [91, 0]
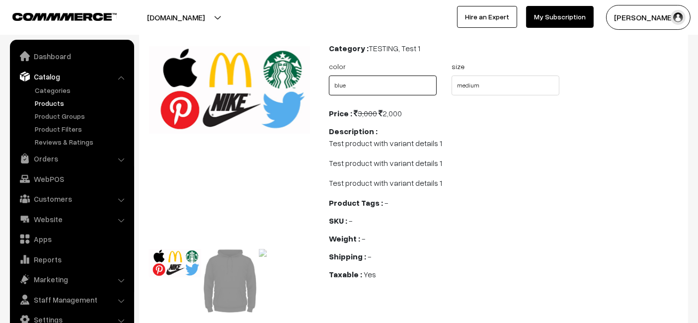
click at [396, 87] on select "Select color red blue" at bounding box center [383, 85] width 108 height 20
select select "TPW1_FBI"
click at [329, 75] on select "Select color red blue" at bounding box center [383, 85] width 108 height 20
click at [493, 79] on select "Select size small medium" at bounding box center [505, 85] width 108 height 20
select select "TPW1_TD1"
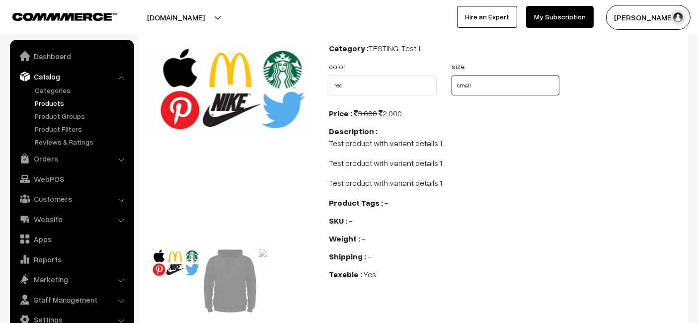
click at [451, 75] on select "Select size small medium" at bounding box center [505, 85] width 108 height 20
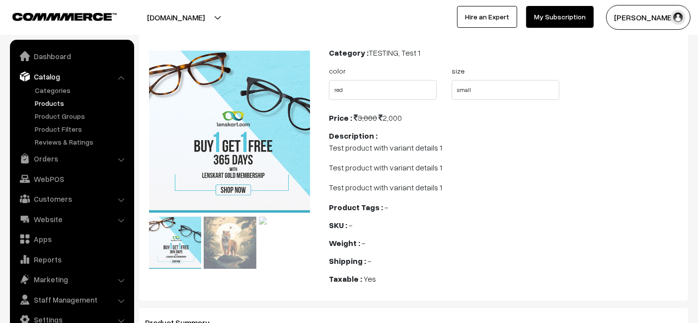
scroll to position [75, 0]
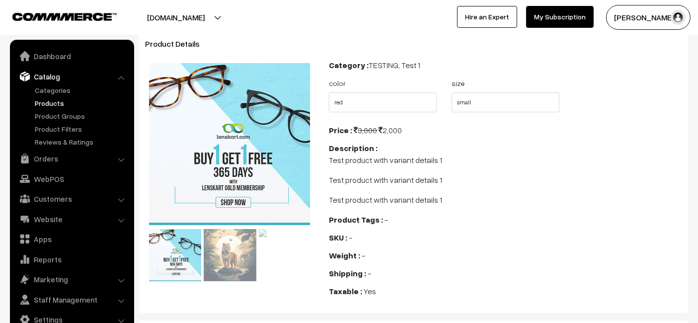
click at [45, 101] on link "Products" at bounding box center [81, 103] width 98 height 10
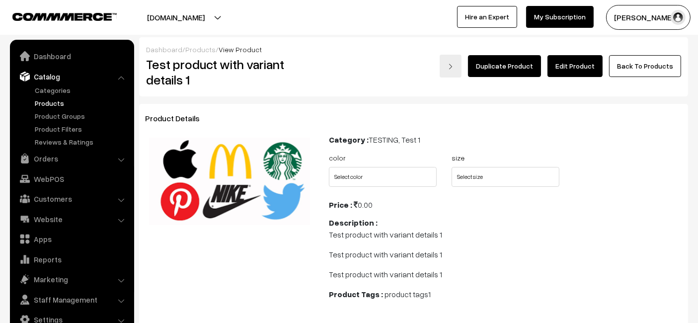
click at [565, 67] on link "Edit Product" at bounding box center [574, 66] width 55 height 22
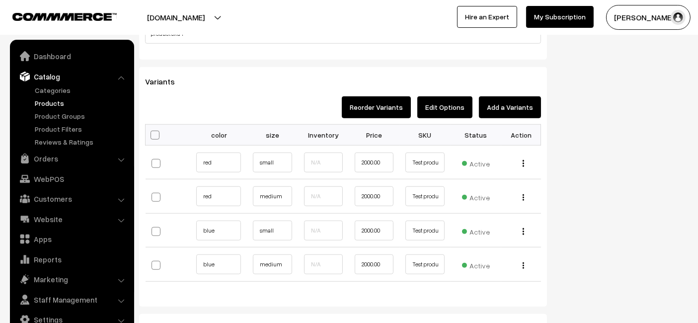
scroll to position [863, 0]
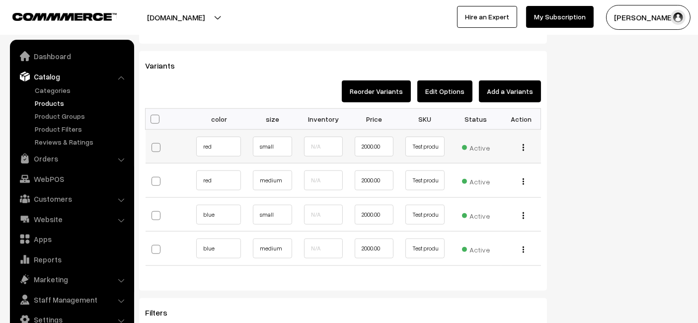
click at [522, 144] on button "button" at bounding box center [523, 148] width 2 height 8
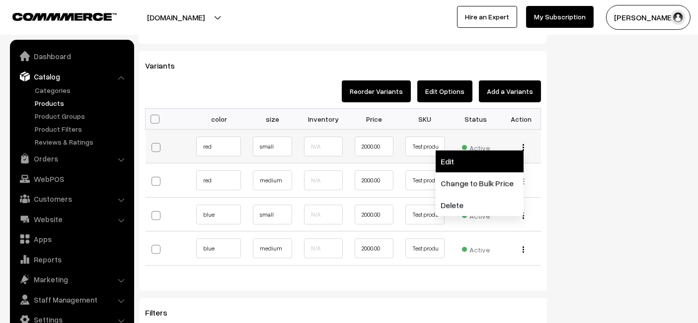
click at [482, 155] on link "Edit" at bounding box center [480, 161] width 88 height 22
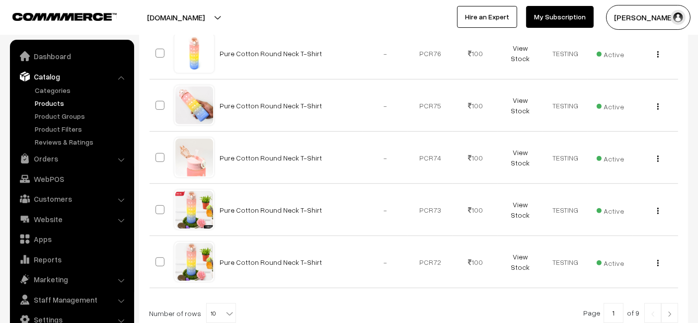
scroll to position [544, 0]
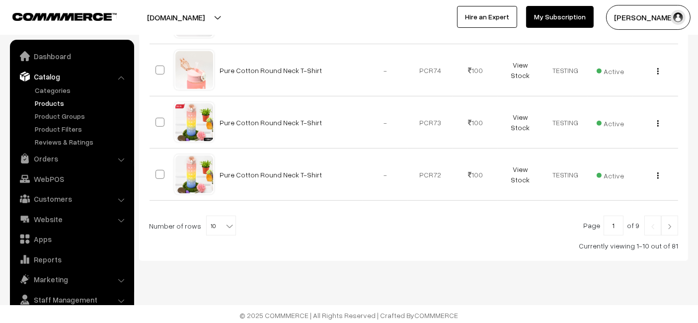
click at [670, 220] on link at bounding box center [669, 226] width 17 height 20
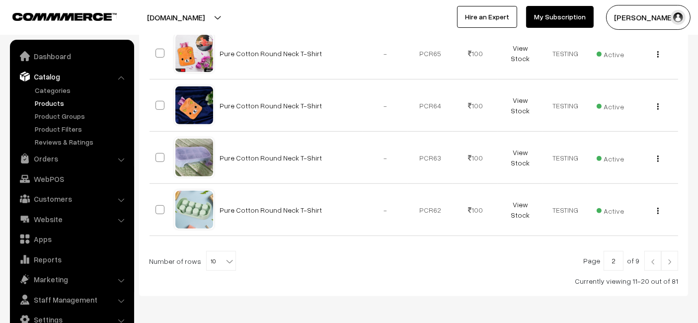
scroll to position [544, 0]
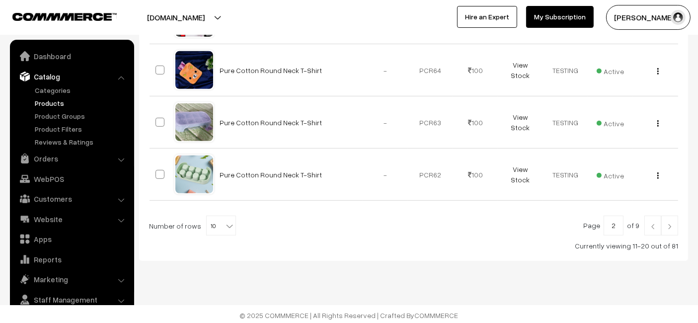
click at [676, 224] on link at bounding box center [669, 226] width 17 height 20
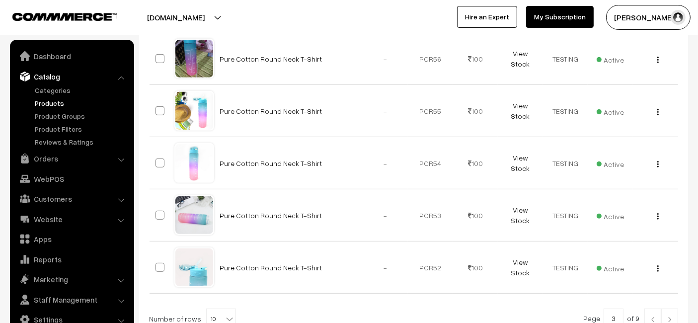
scroll to position [544, 0]
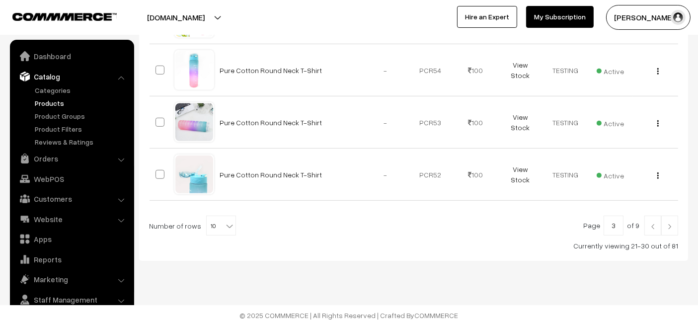
click at [665, 220] on link at bounding box center [669, 226] width 17 height 20
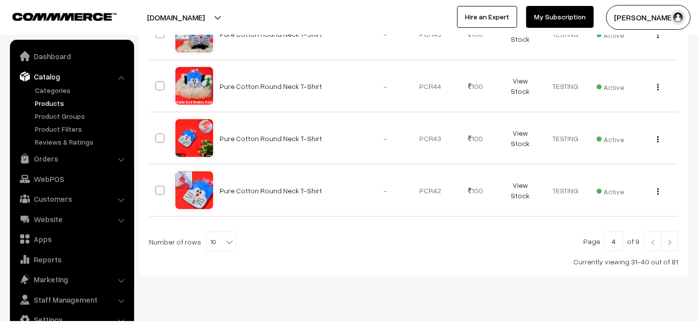
scroll to position [544, 0]
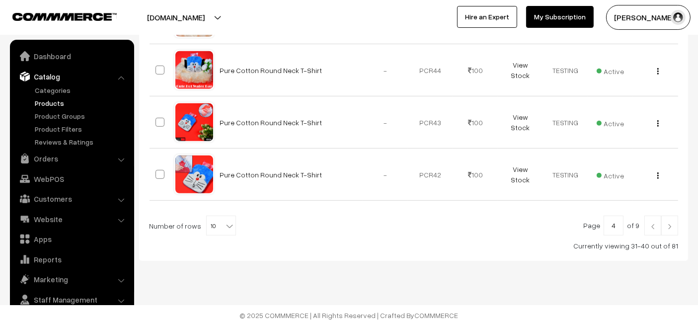
click at [670, 224] on img at bounding box center [669, 227] width 9 height 6
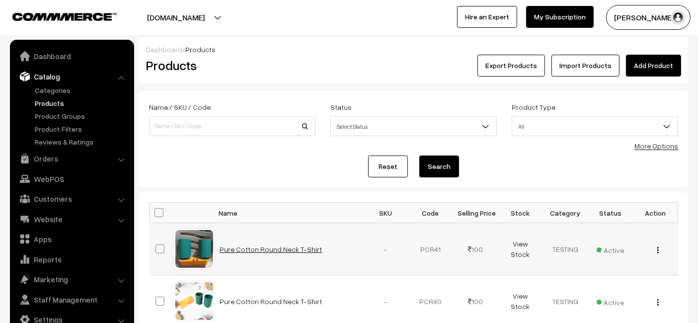
click at [269, 245] on link "Pure Cotton Round Neck T-Shirt" at bounding box center [271, 249] width 102 height 8
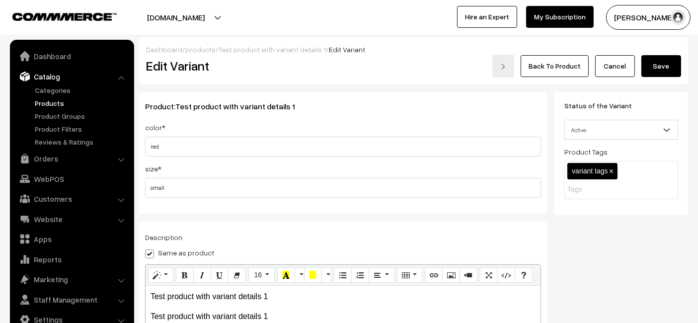
click at [569, 55] on div "Back To Product Cancel Save" at bounding box center [505, 66] width 352 height 23
click at [557, 59] on link "Back To Product" at bounding box center [555, 66] width 68 height 22
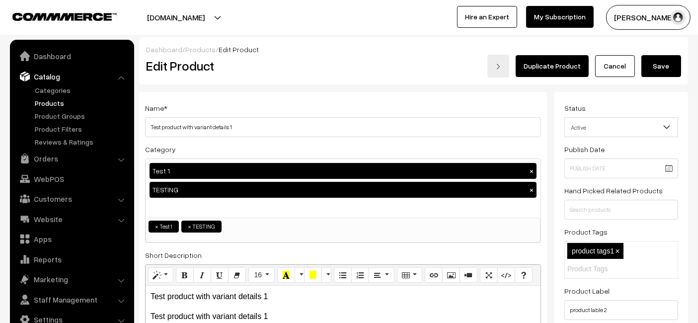
click at [63, 100] on link "Products" at bounding box center [81, 103] width 98 height 10
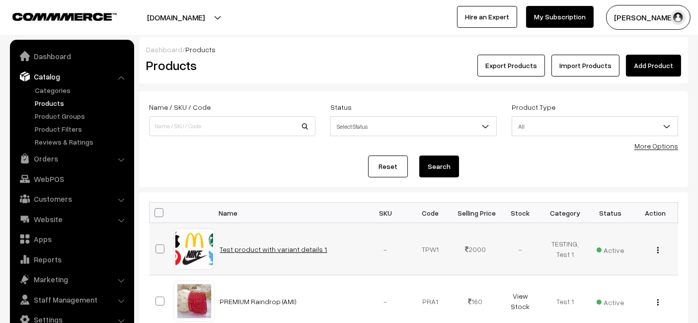
click at [263, 251] on link "Test product with variant details 1" at bounding box center [273, 249] width 107 height 8
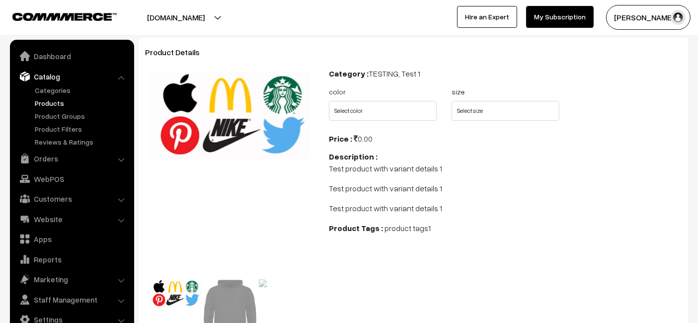
scroll to position [70, 0]
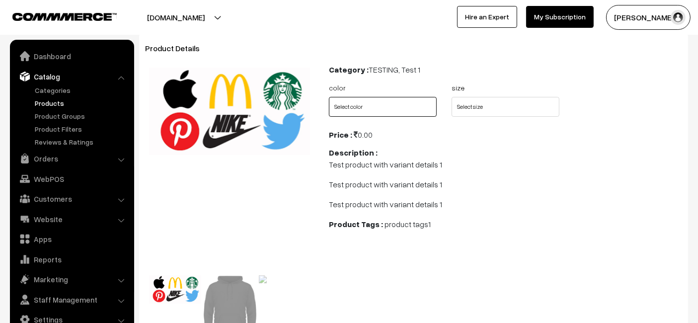
click at [410, 103] on select "Select color red blue" at bounding box center [383, 107] width 108 height 20
select select "TPW1_FBI"
click at [329, 97] on select "Select color red blue" at bounding box center [383, 107] width 108 height 20
click at [508, 103] on select "Select size small medium" at bounding box center [505, 107] width 108 height 20
select select "TPW1_TD1"
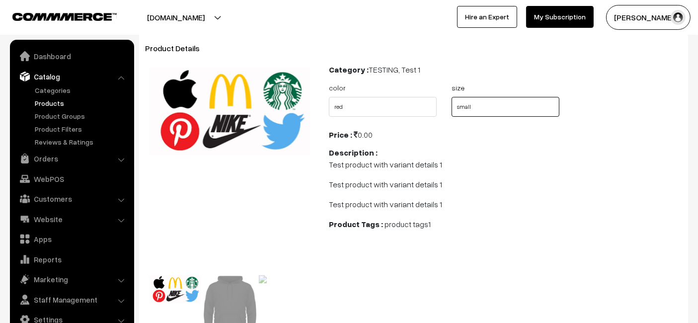
click at [451, 97] on select "Select size small medium" at bounding box center [505, 107] width 108 height 20
